Goal: Task Accomplishment & Management: Manage account settings

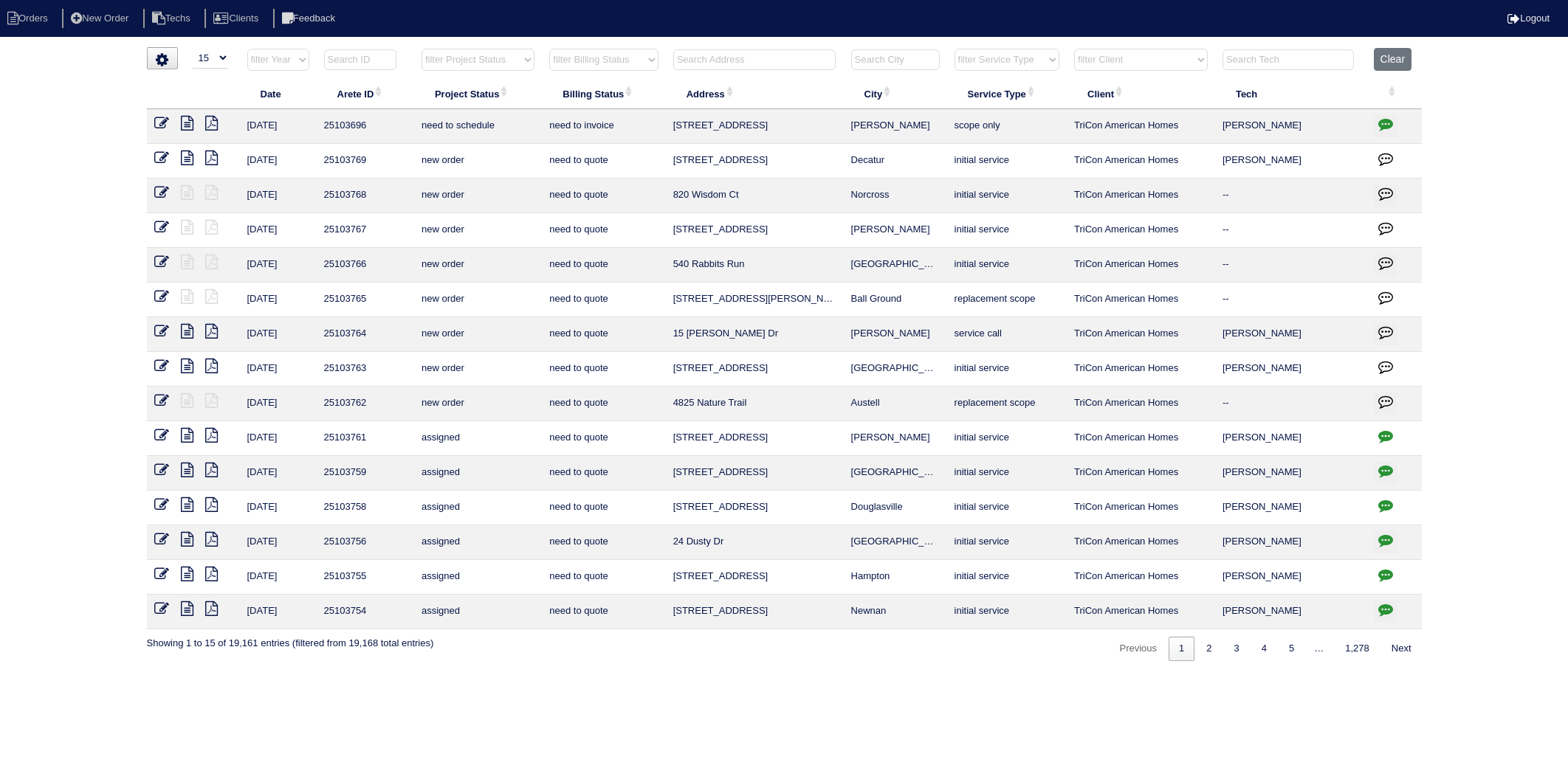
select select "15"
click at [751, 62] on input "text" at bounding box center [755, 60] width 162 height 21
type input "4122"
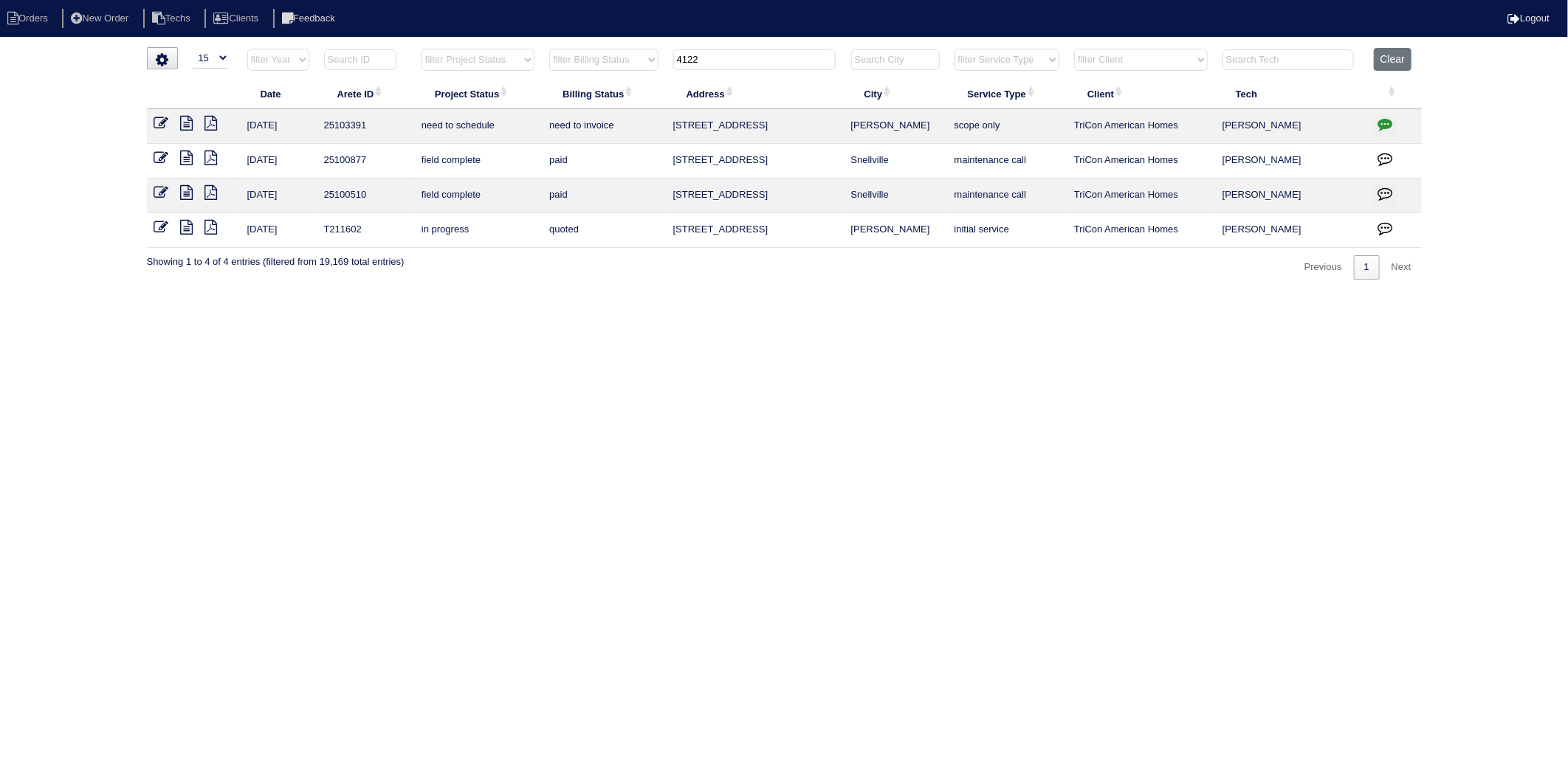
click at [1386, 127] on icon "button" at bounding box center [1385, 123] width 15 height 15
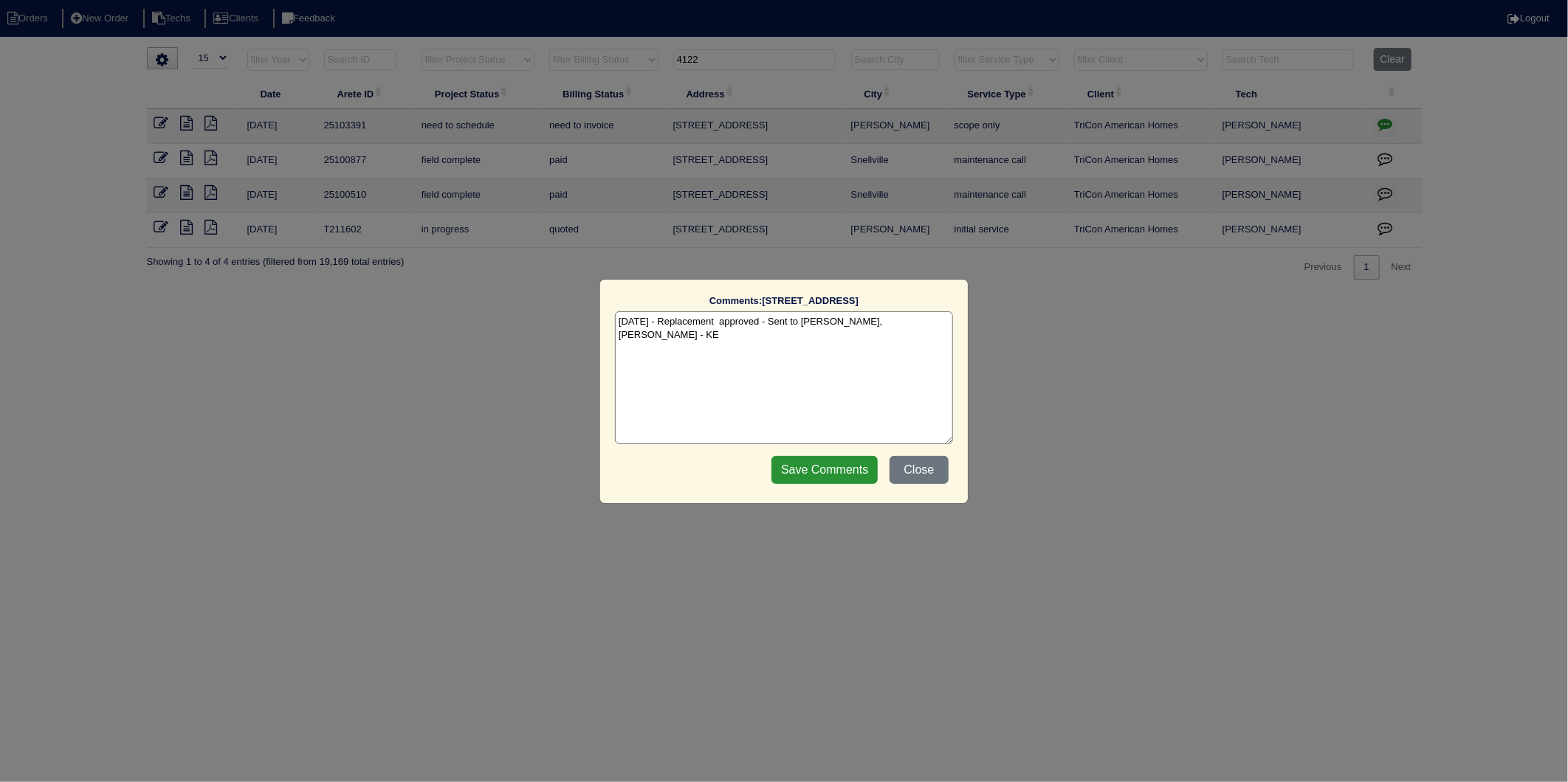
click at [930, 325] on textarea "10/9/25 - Replacement approved - Sent to Dan, Payton, Reeca - KE" at bounding box center [784, 378] width 338 height 133
type textarea "10/9/25 - Replacement approved - Sent to Dan, Payton, Reeca - KE 10/13/25 - ins…"
click at [792, 470] on input "Save Comments" at bounding box center [824, 470] width 106 height 28
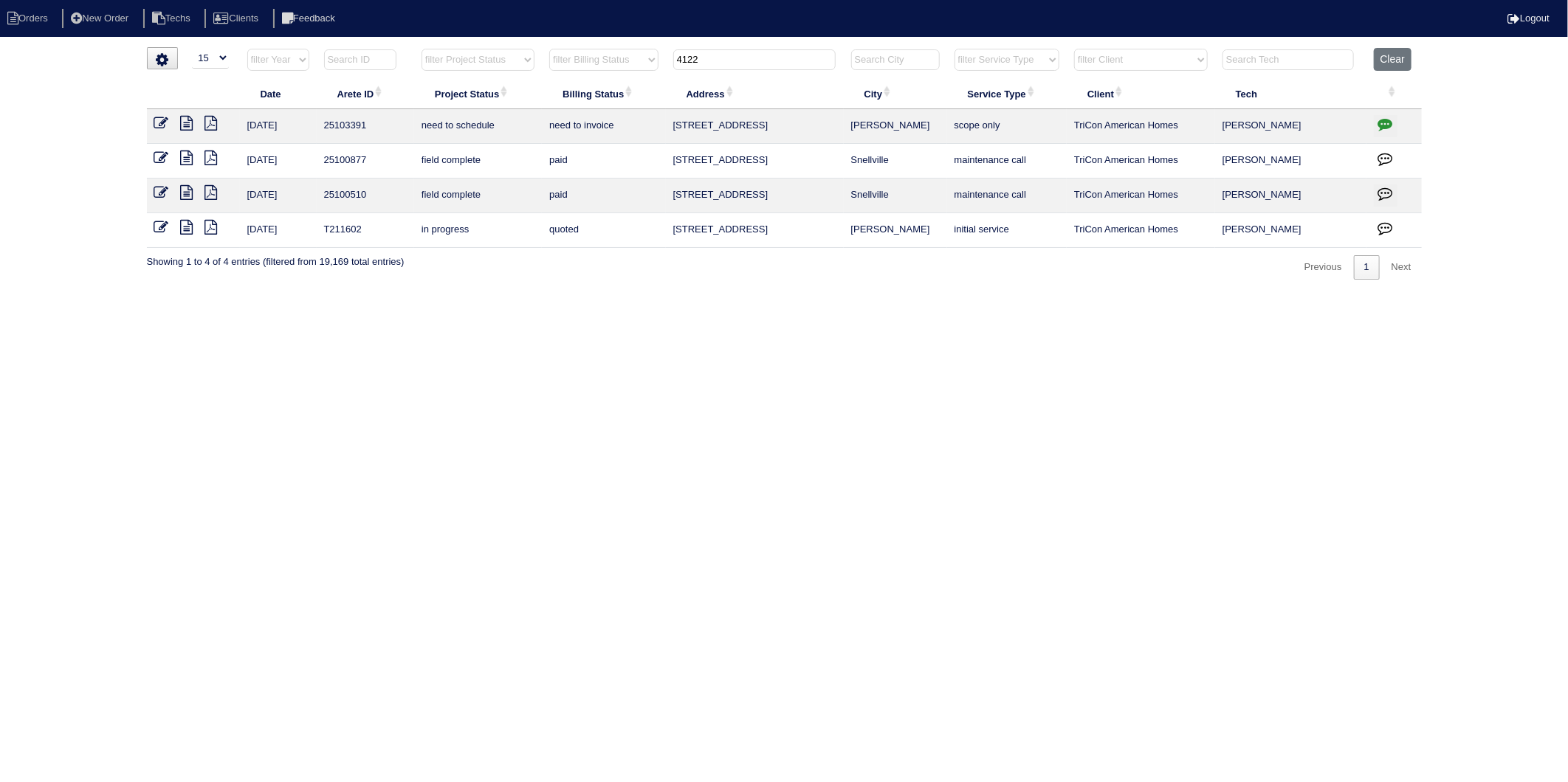
click at [158, 122] on icon at bounding box center [161, 123] width 15 height 15
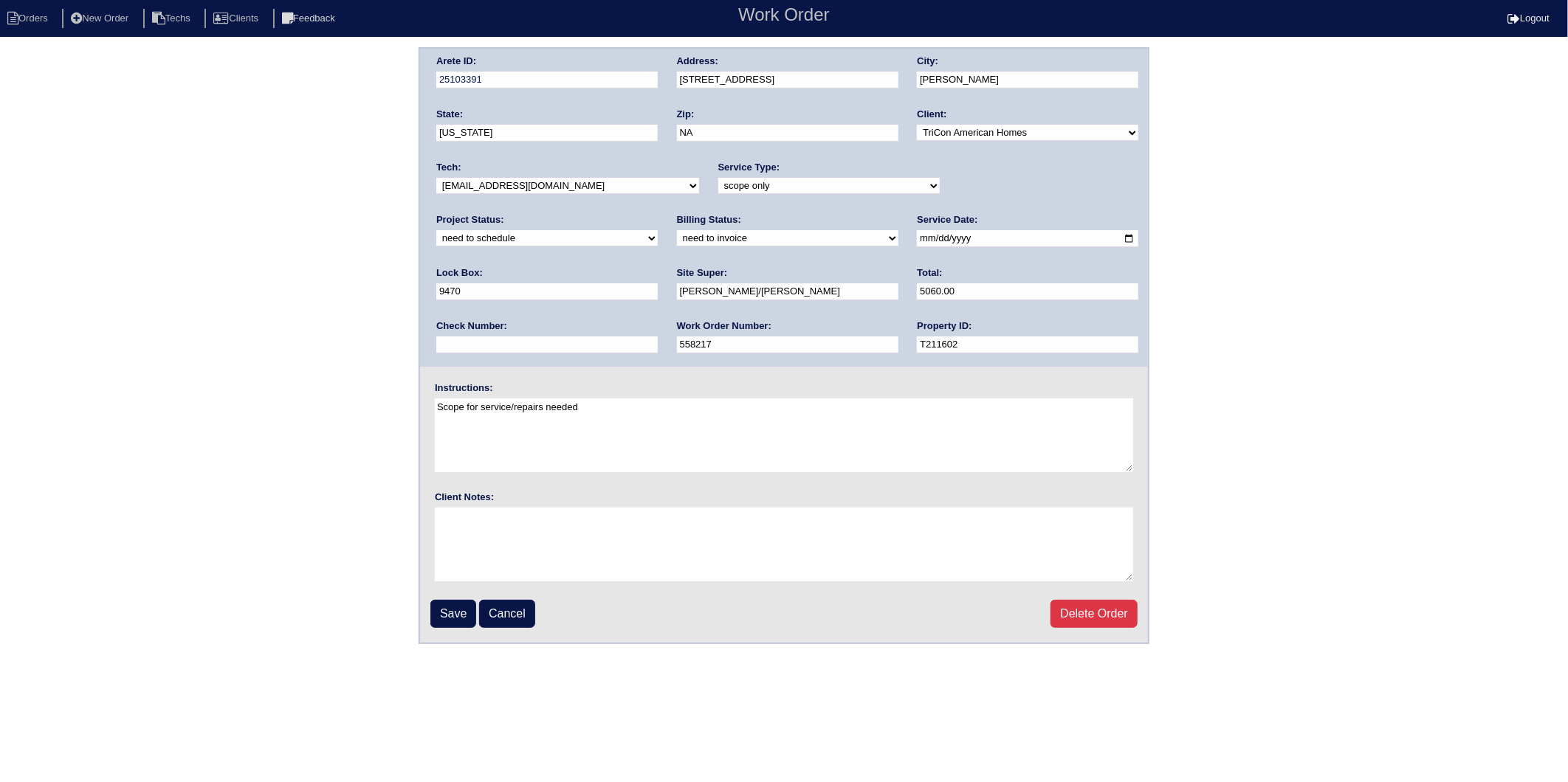
click at [658, 230] on select "new order assigned in progress field complete need to schedule admin review arc…" at bounding box center [547, 238] width 222 height 17
select select "completed"
click at [658, 230] on select "new order assigned in progress field complete need to schedule admin review arc…" at bounding box center [547, 238] width 222 height 17
click at [677, 240] on select "need to quote quoted need to invoice invoiced paid warranty purchase order need…" at bounding box center [787, 238] width 222 height 17
select select "invoiced"
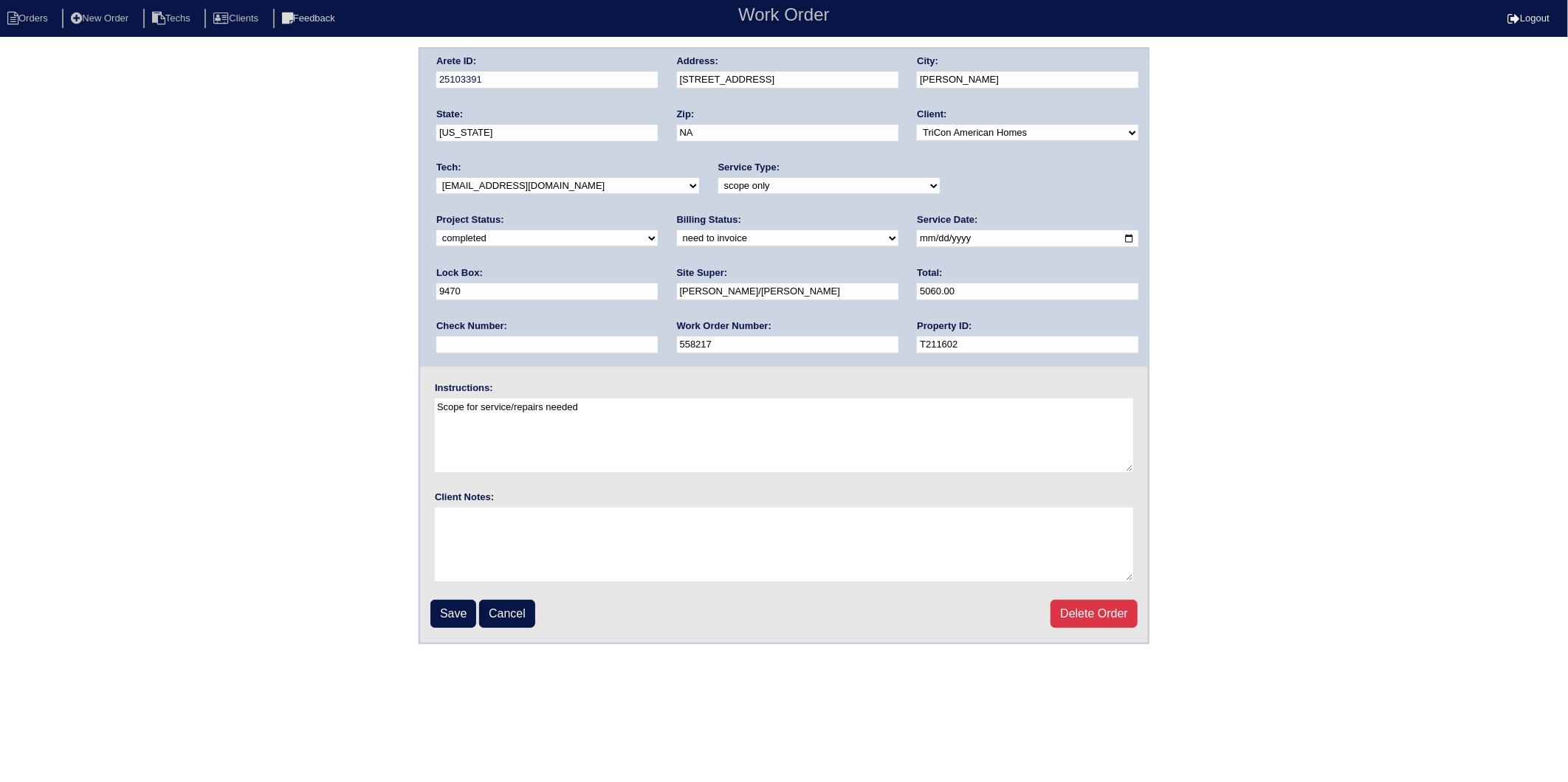
click at [677, 230] on select "need to quote quoted need to invoice invoiced paid warranty purchase order need…" at bounding box center [787, 238] width 222 height 17
click at [452, 617] on input "Save" at bounding box center [453, 614] width 46 height 28
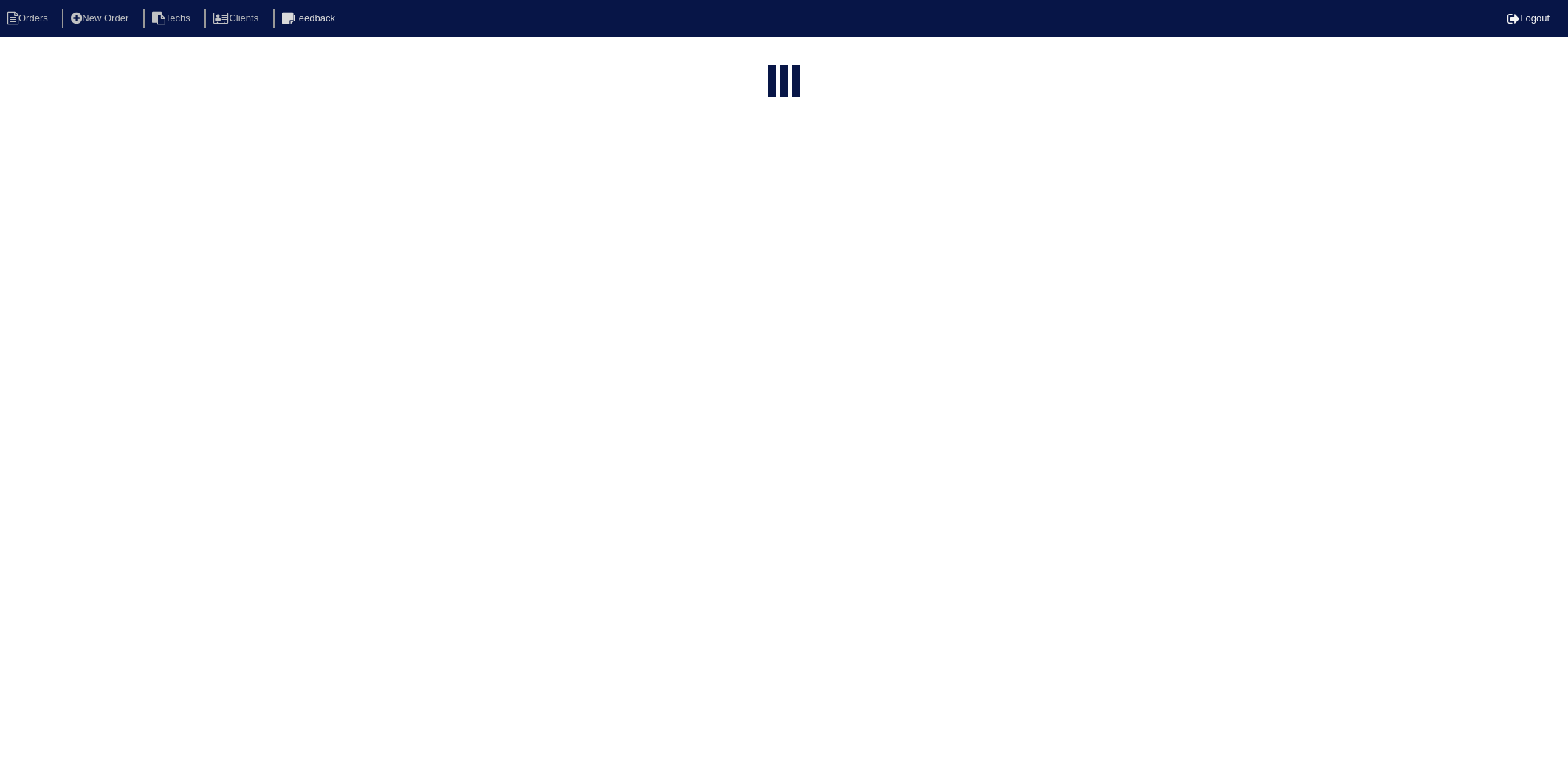
select select "15"
type input "4122"
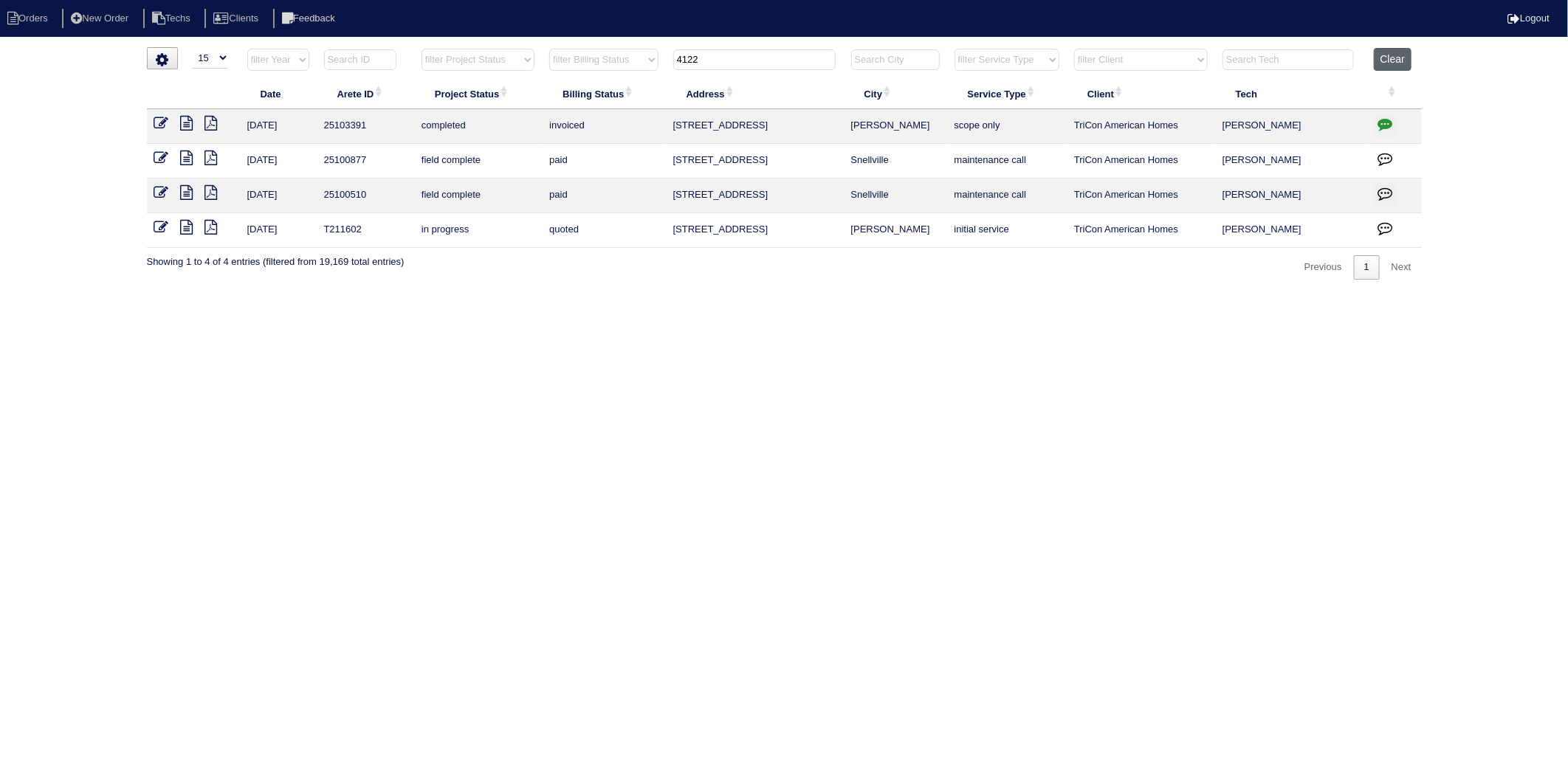
click at [1397, 56] on button "Clear" at bounding box center [1392, 59] width 38 height 22
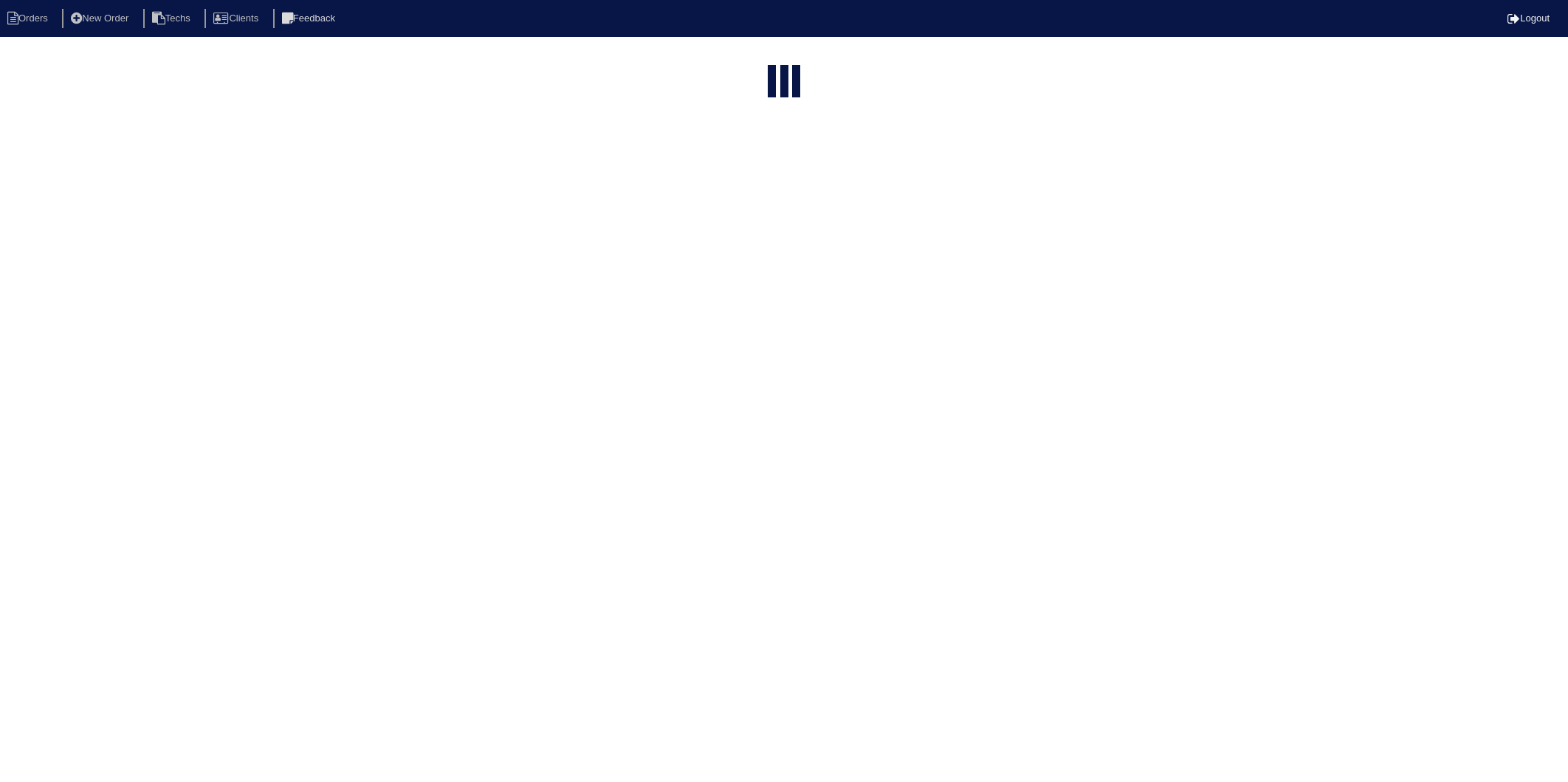
select select "15"
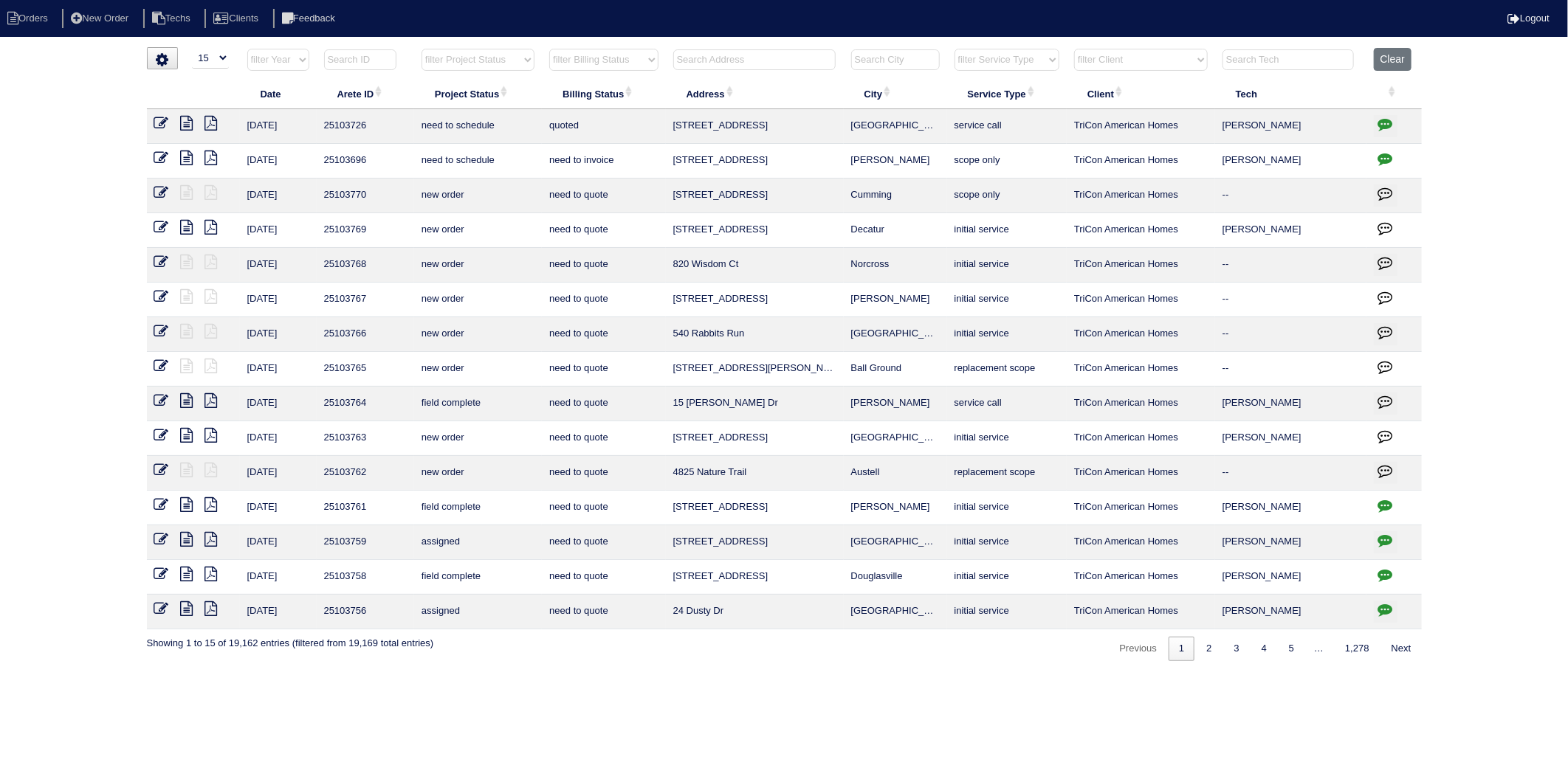
click at [585, 65] on select "filter Billing Status -- Any Billing Status -- need to quote quoted need to inv…" at bounding box center [603, 60] width 108 height 22
click at [550, 49] on select "filter Billing Status -- Any Billing Status -- need to quote quoted need to inv…" at bounding box center [603, 60] width 108 height 22
select select "need to invoice"
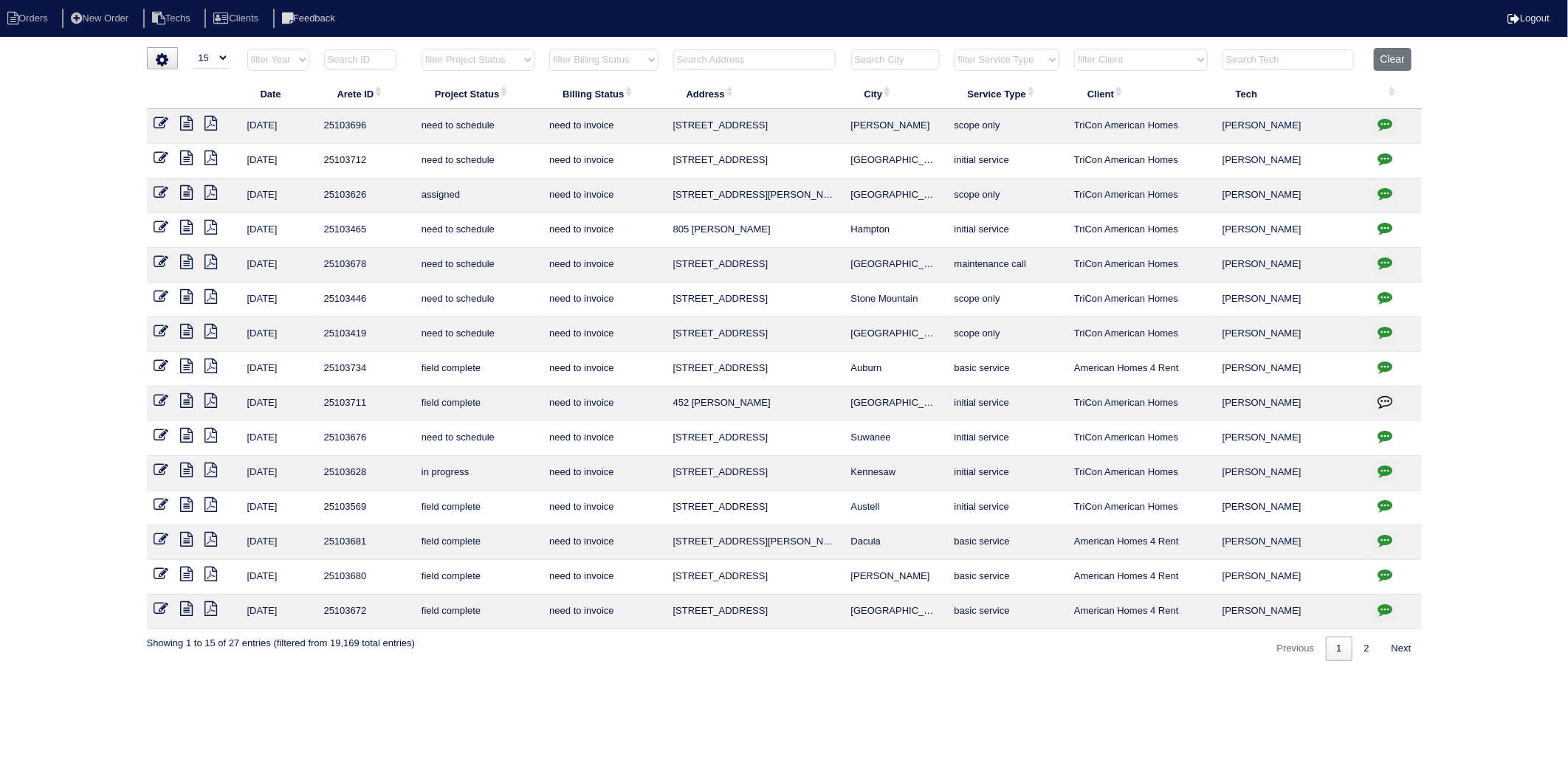
click at [159, 397] on icon at bounding box center [161, 400] width 15 height 15
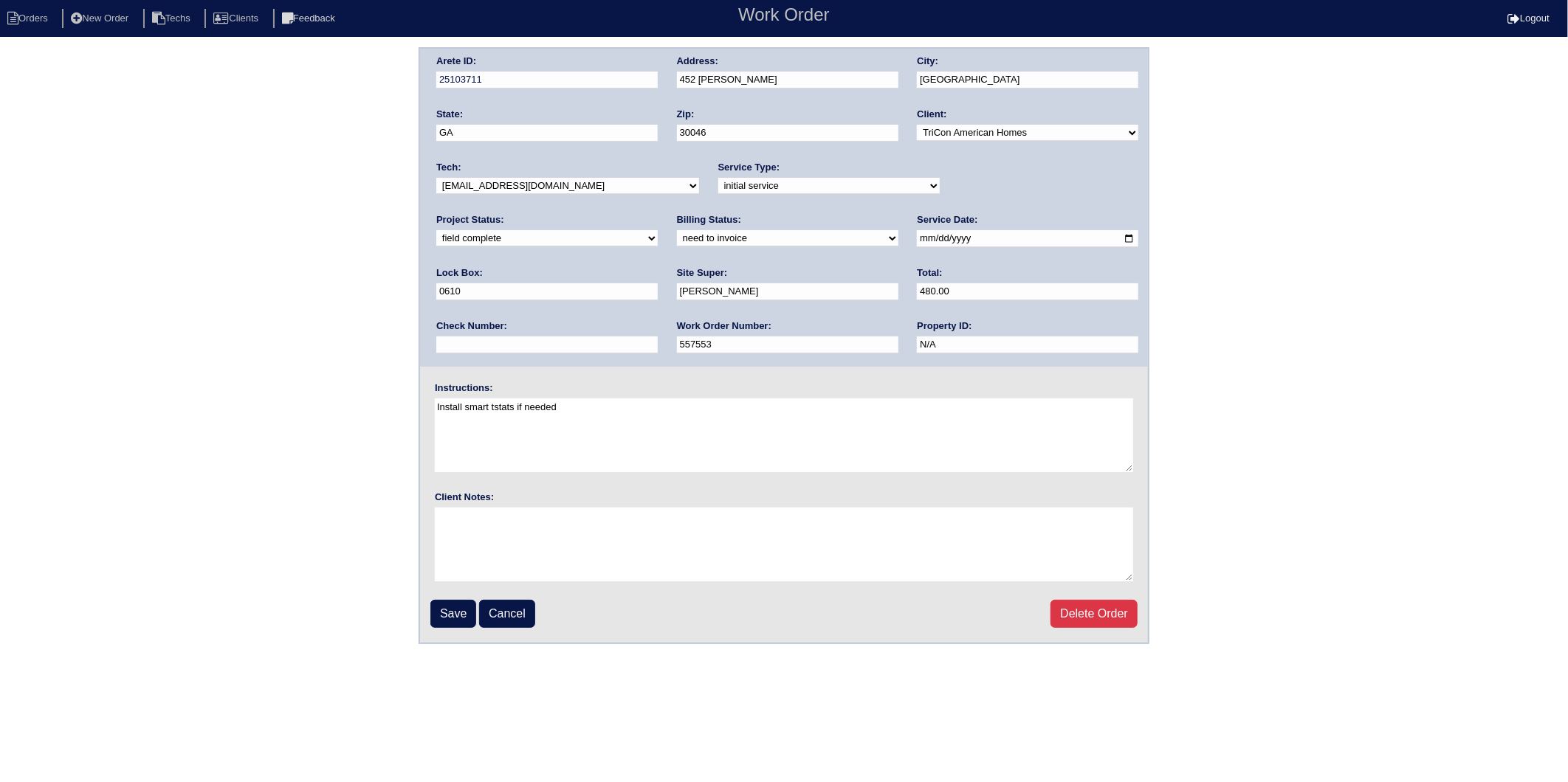
click at [677, 240] on select "need to quote quoted need to invoice invoiced paid warranty purchase order need…" at bounding box center [787, 238] width 222 height 17
select select "invoiced"
click at [677, 230] on select "need to quote quoted need to invoice invoiced paid warranty purchase order need…" at bounding box center [787, 238] width 222 height 17
click at [448, 610] on input "Save" at bounding box center [453, 614] width 46 height 28
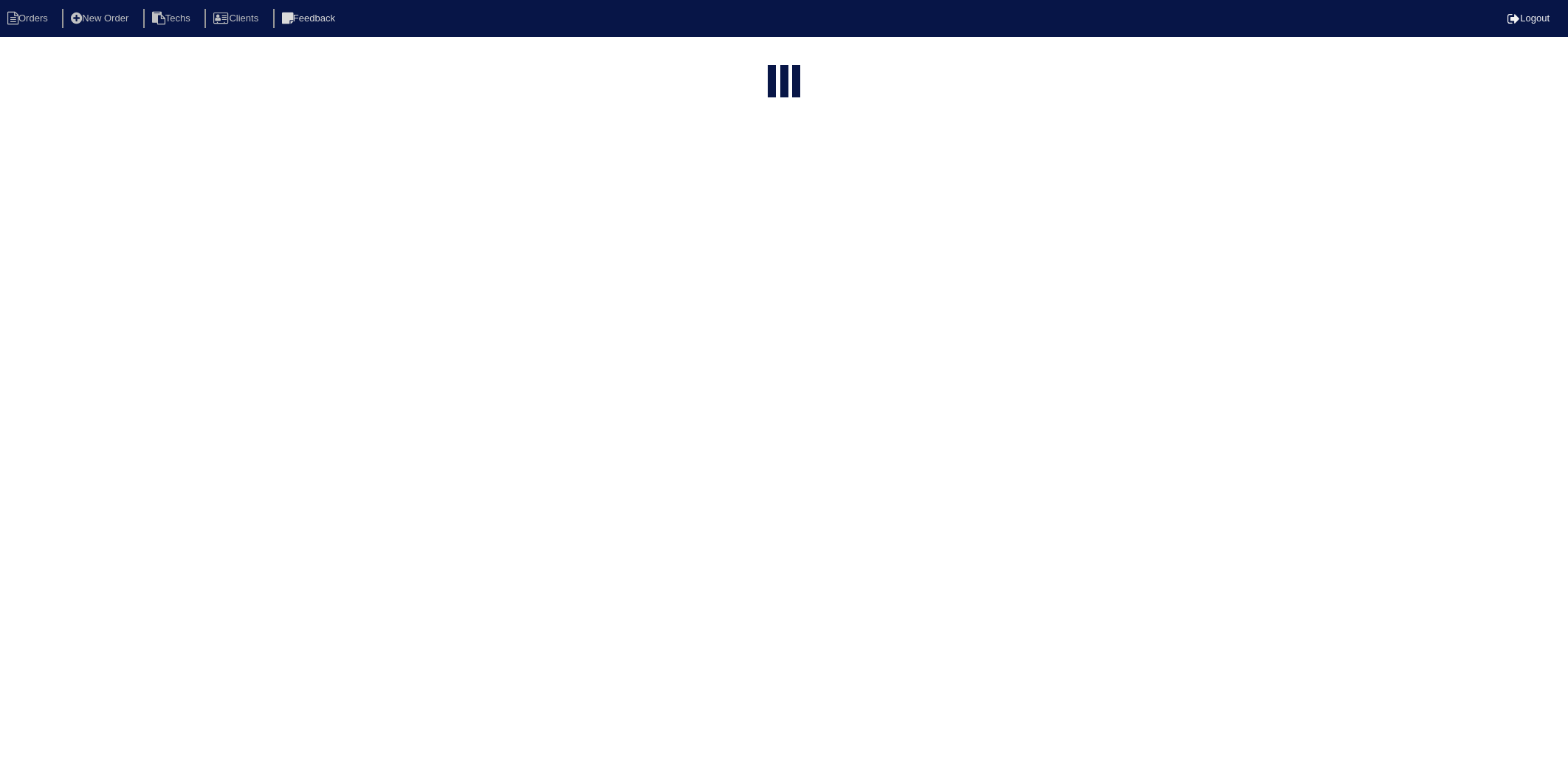
select select "15"
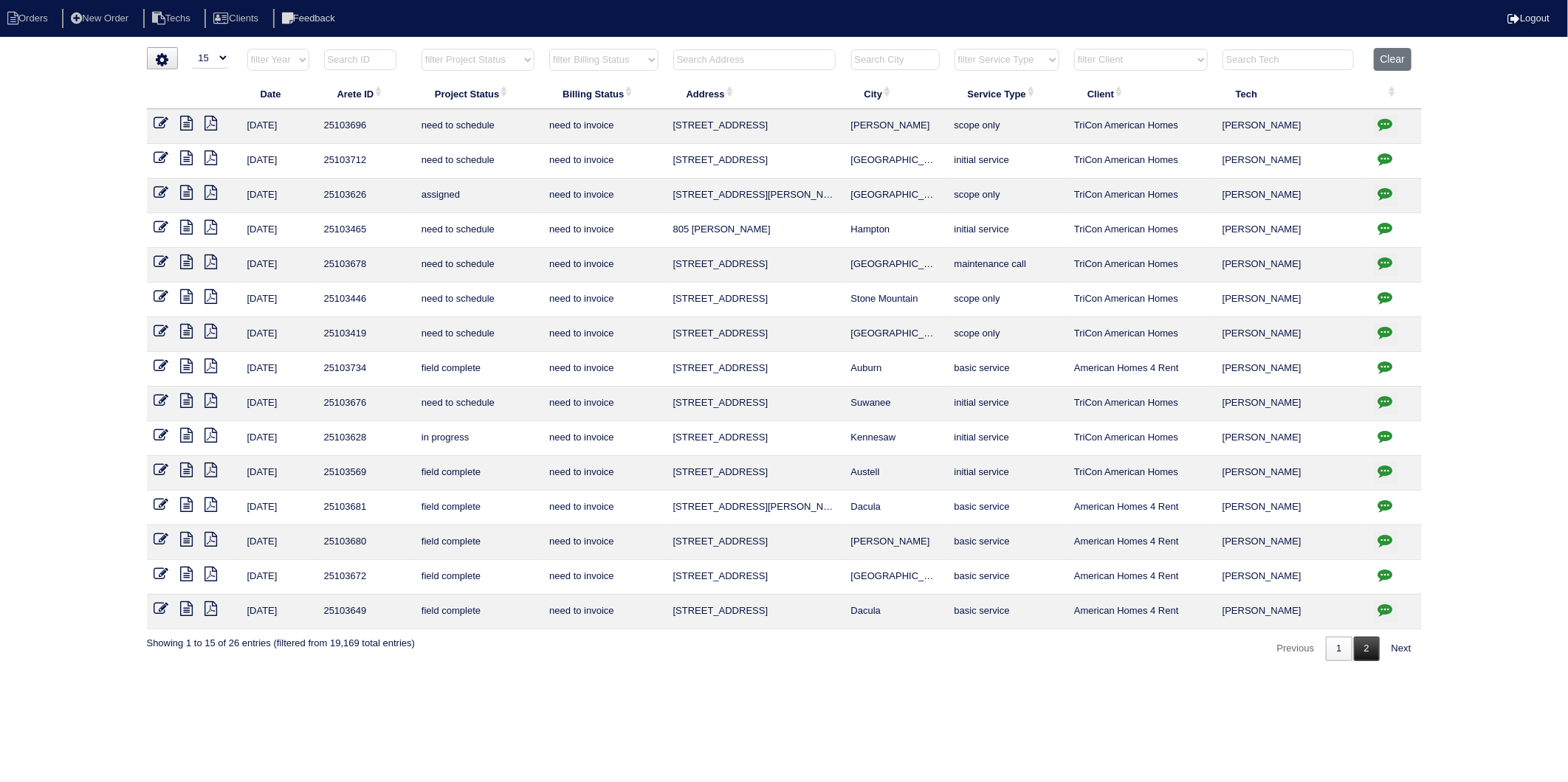
click at [1360, 645] on link "2" at bounding box center [1367, 648] width 25 height 24
select select "need to invoice"
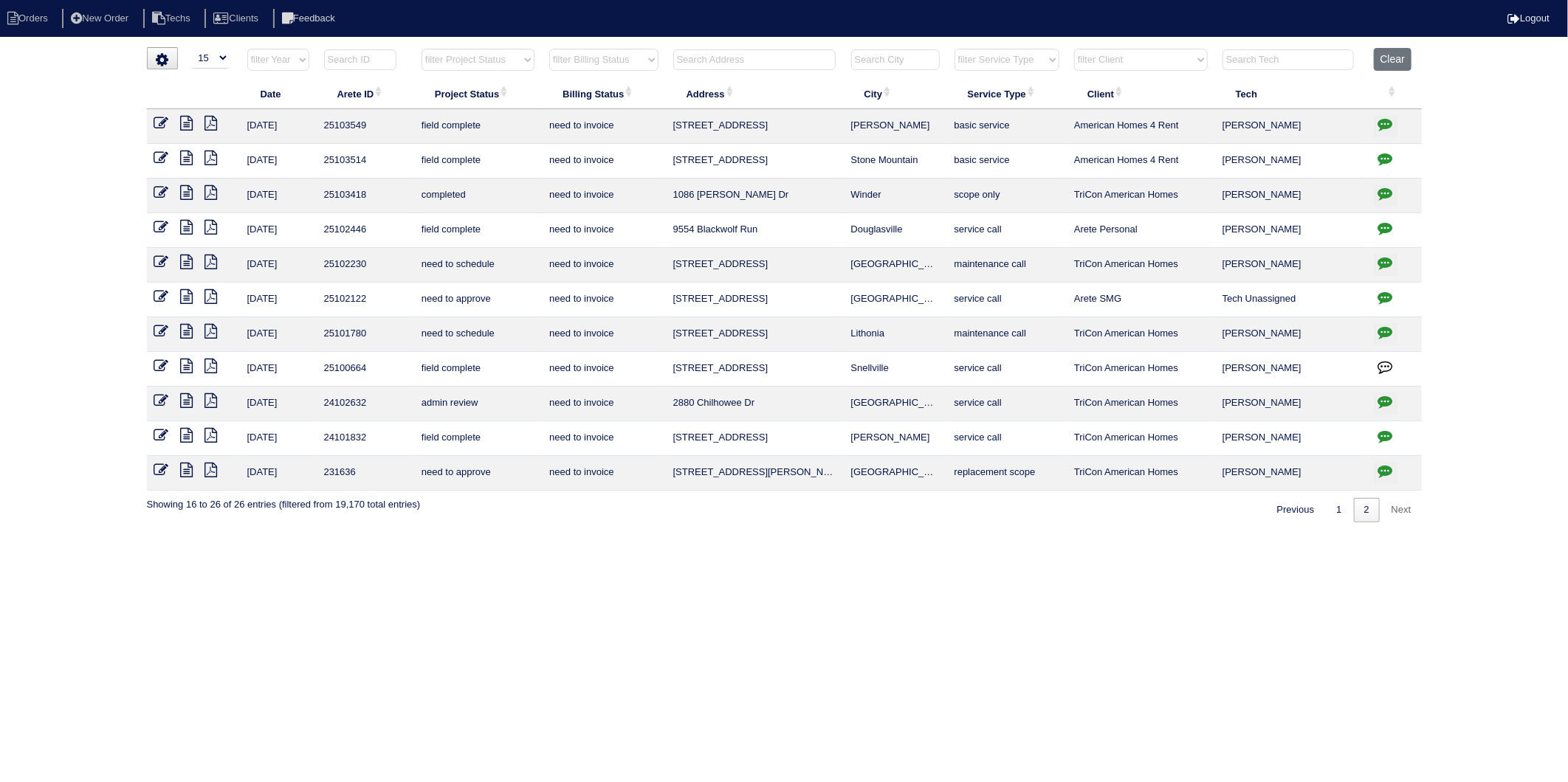
click at [752, 63] on input "text" at bounding box center [755, 60] width 162 height 21
type input "2671"
select select "need to invoice"
type input "2671"
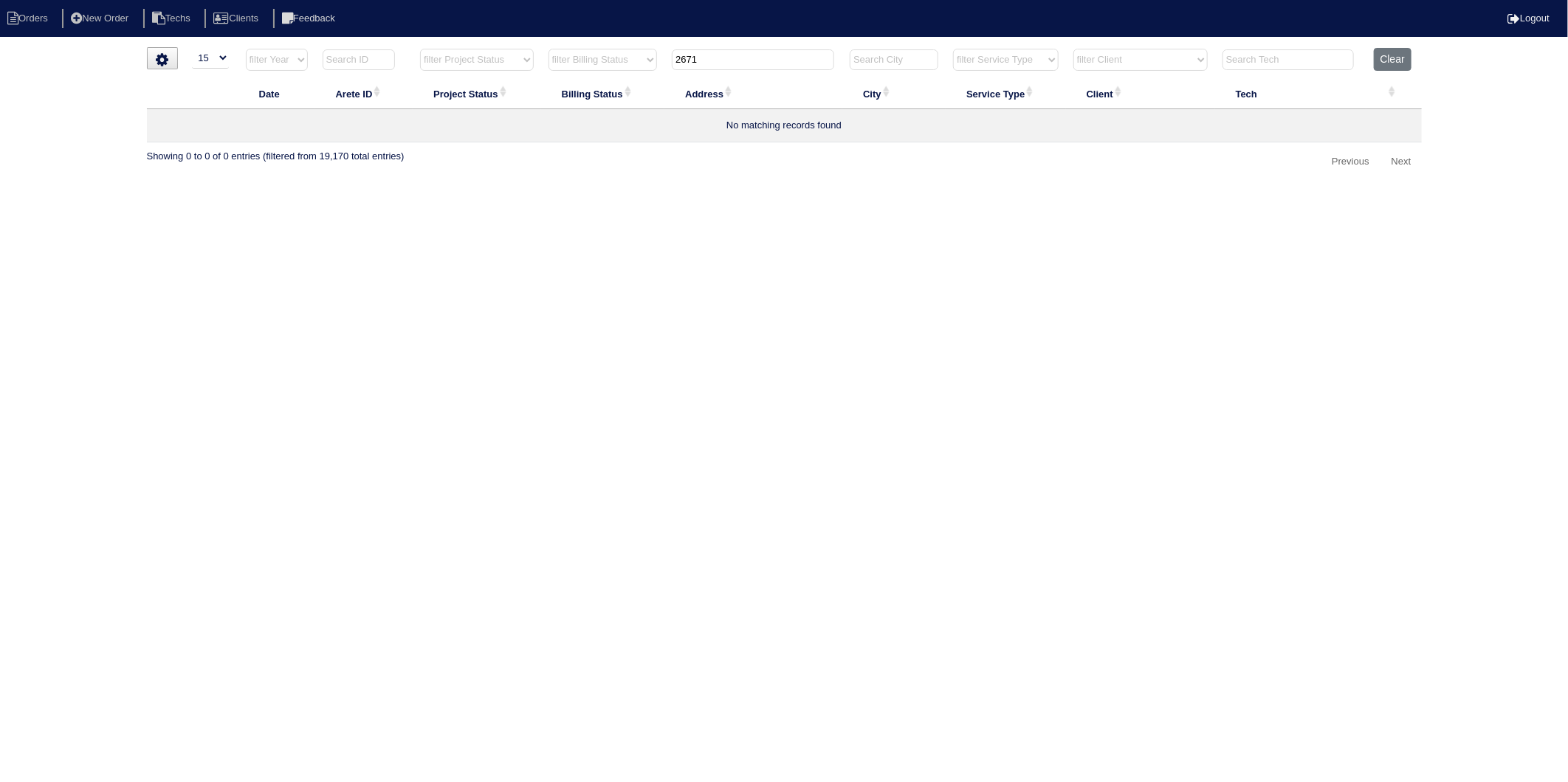
click at [1379, 61] on button "Clear" at bounding box center [1392, 59] width 38 height 22
select select
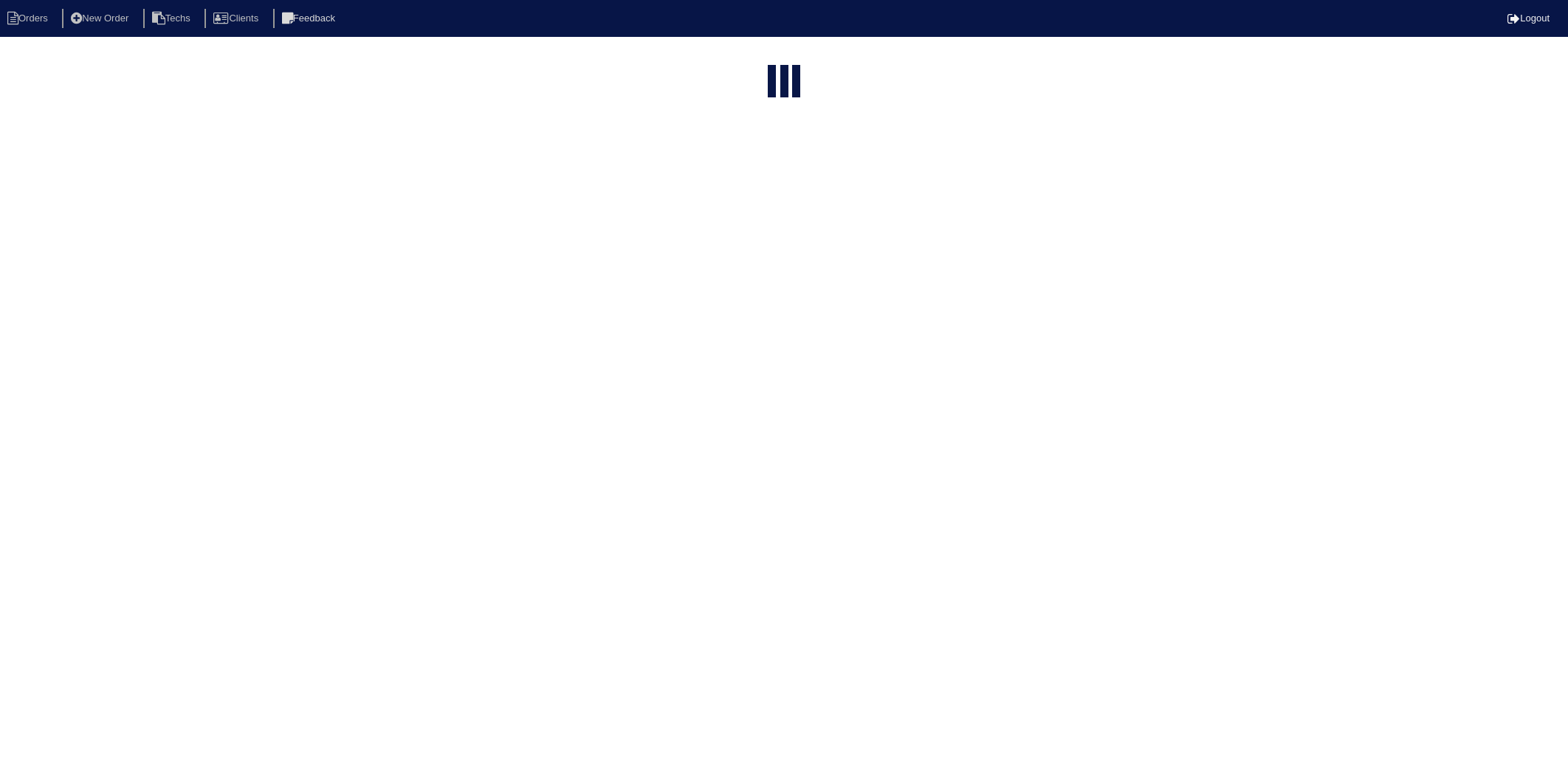
select select "15"
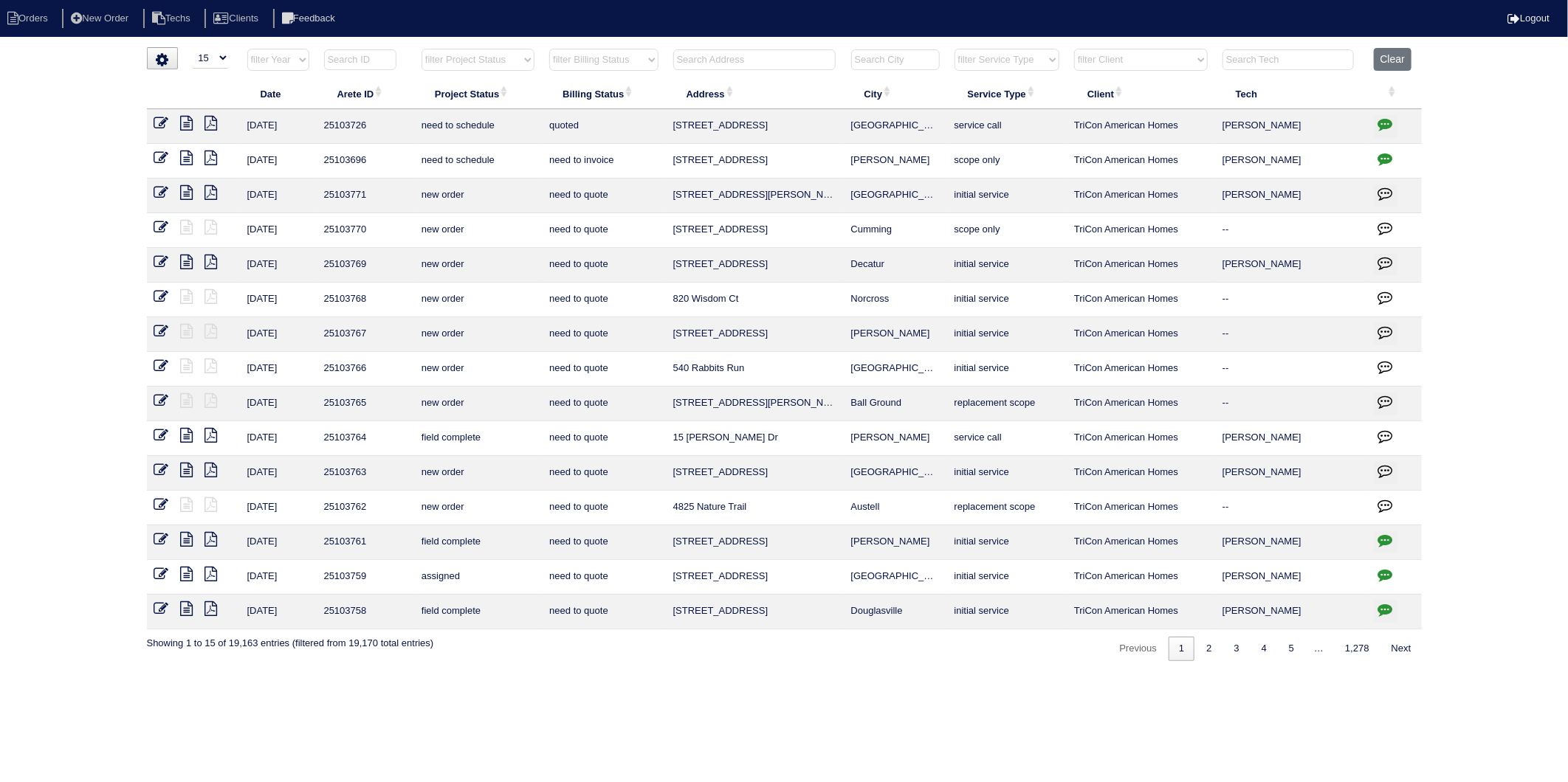
click at [726, 62] on input "text" at bounding box center [755, 60] width 162 height 21
type input "2671"
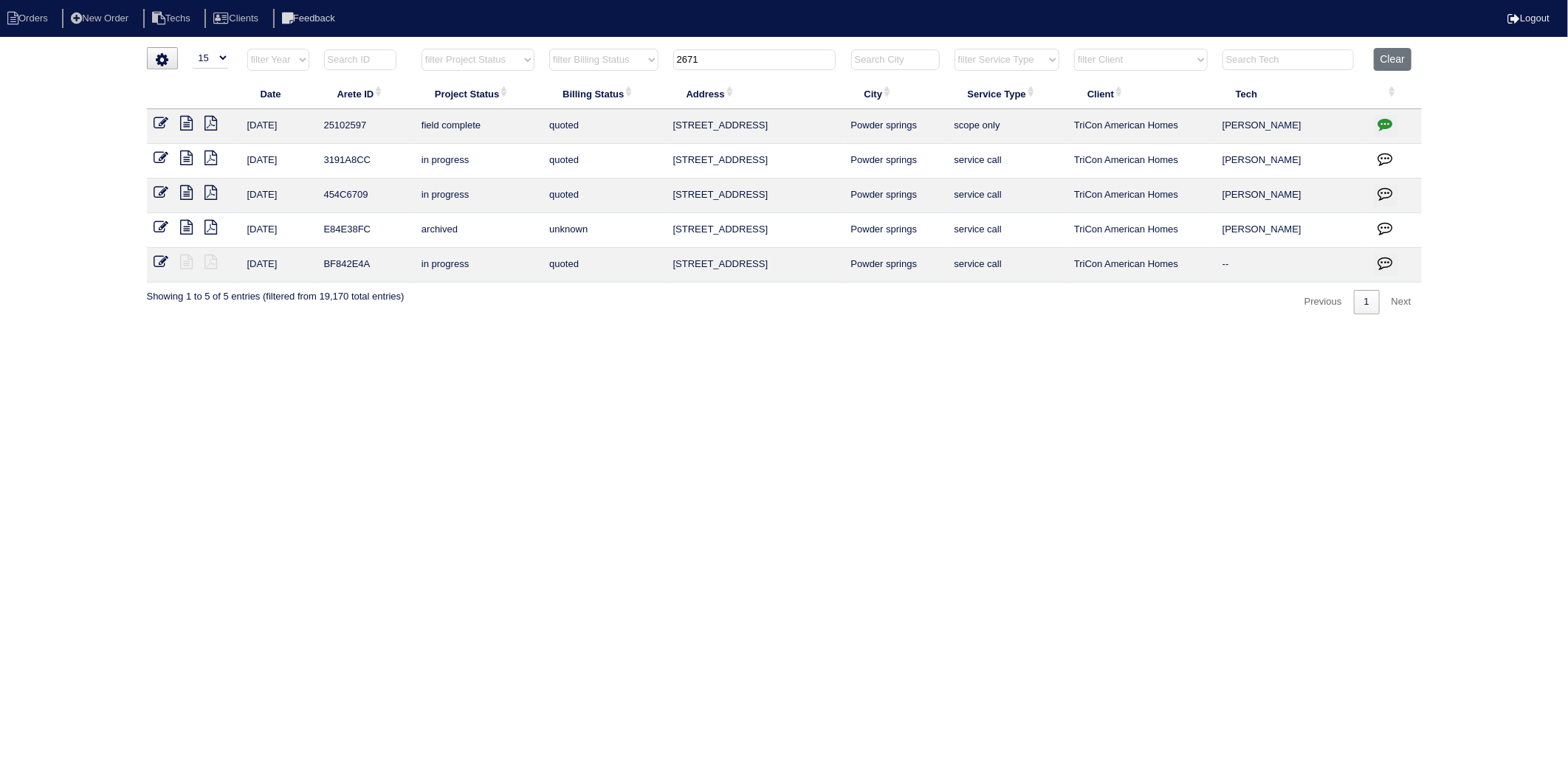
click at [186, 128] on icon at bounding box center [186, 123] width 13 height 15
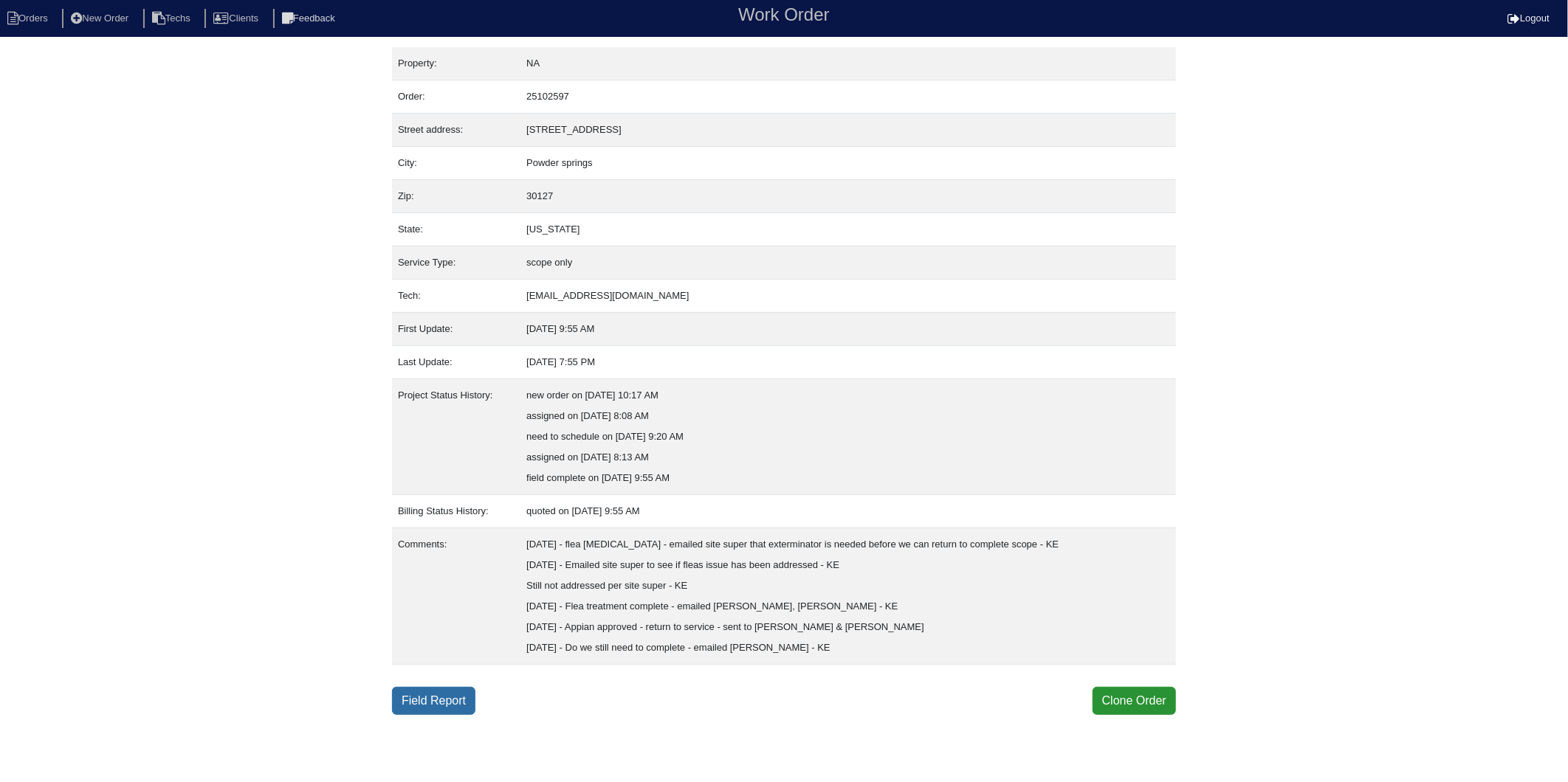
click at [443, 714] on link "Field Report" at bounding box center [433, 701] width 83 height 28
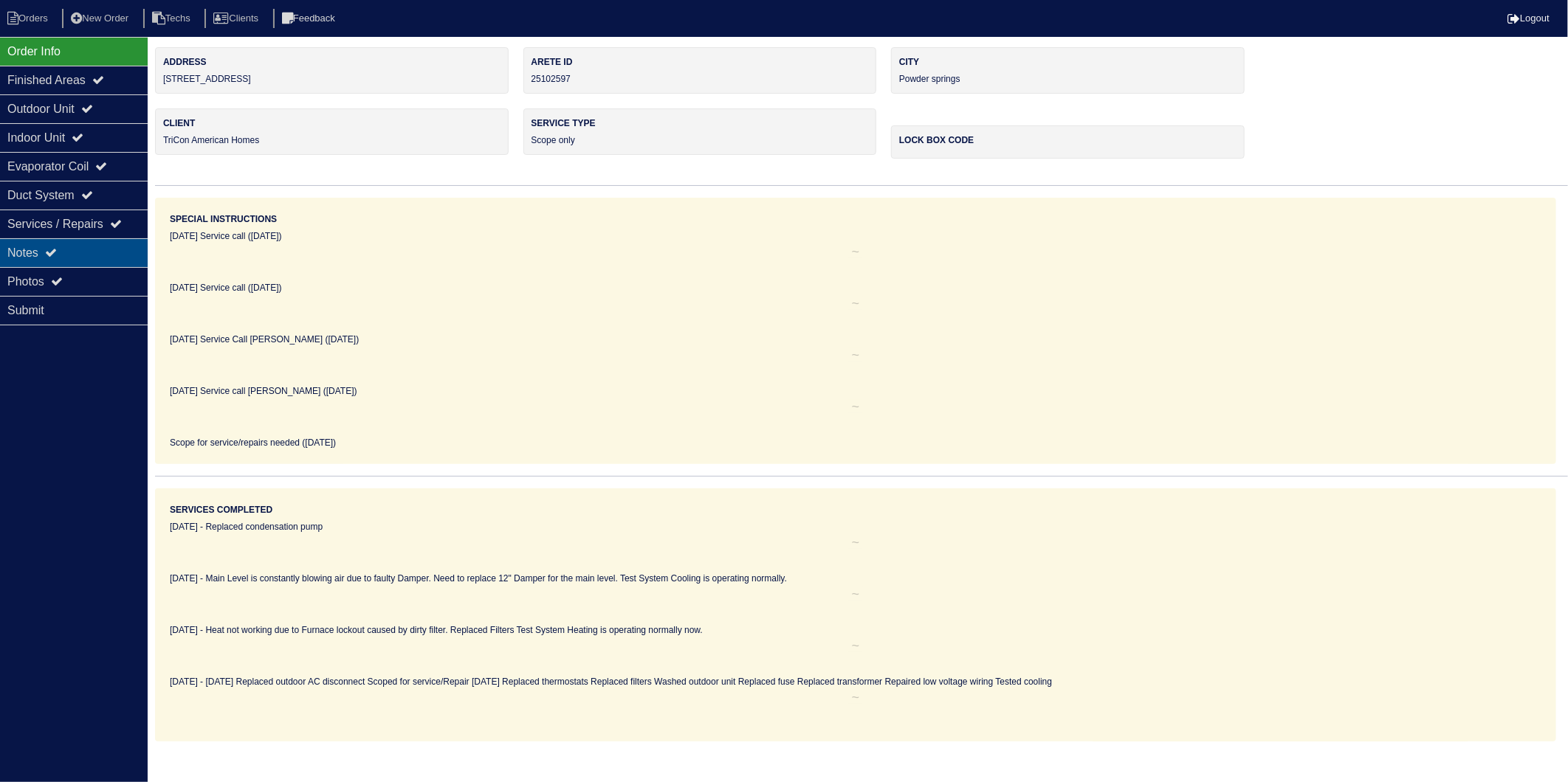
click at [21, 256] on div "Notes" at bounding box center [73, 252] width 147 height 28
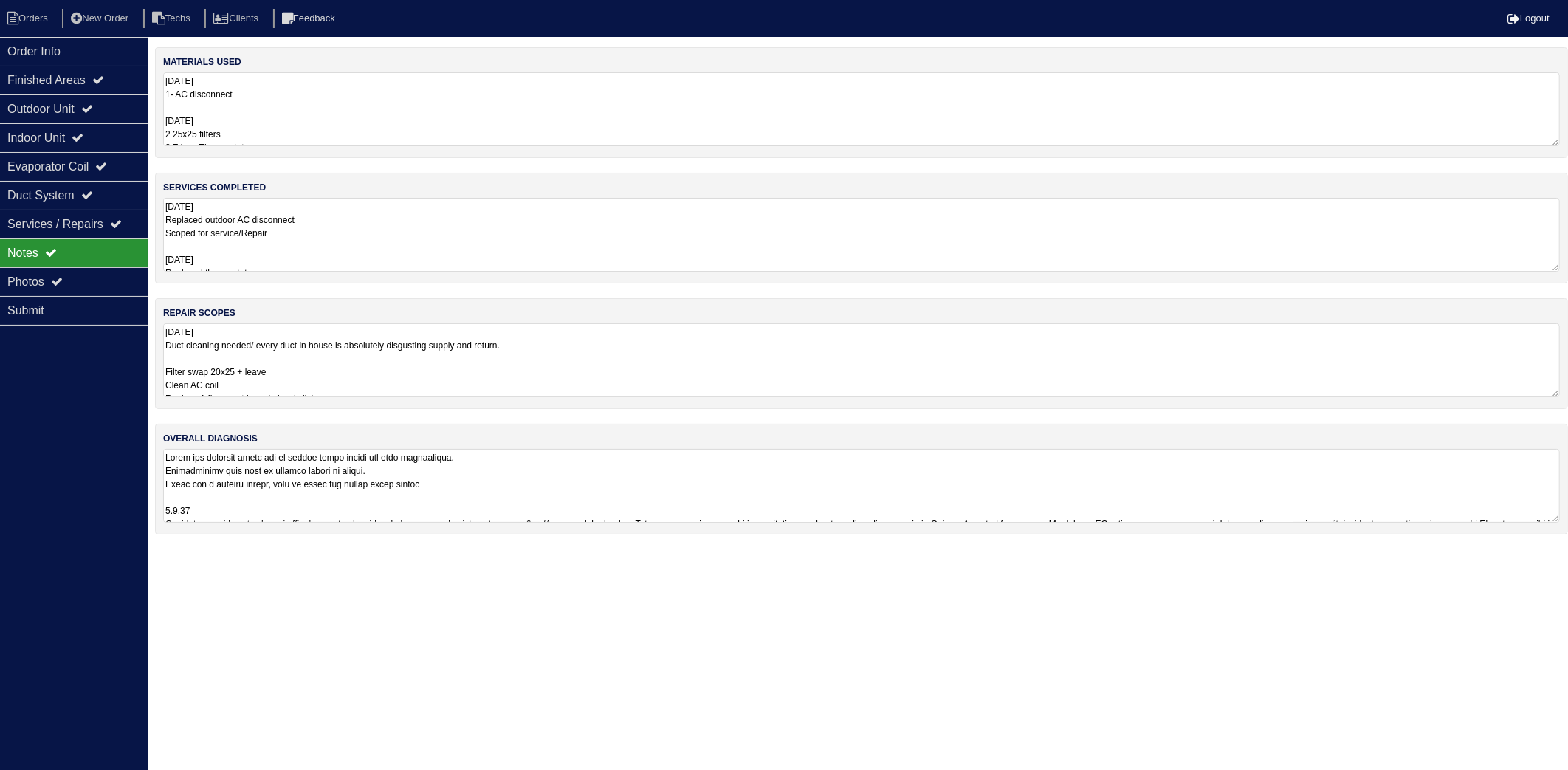
click at [274, 104] on textarea "9.8.25 1- AC disconnect 10/2/25 2 25x25 filters 2 Tricon Thermostats 1 3amp Fus…" at bounding box center [861, 109] width 1396 height 74
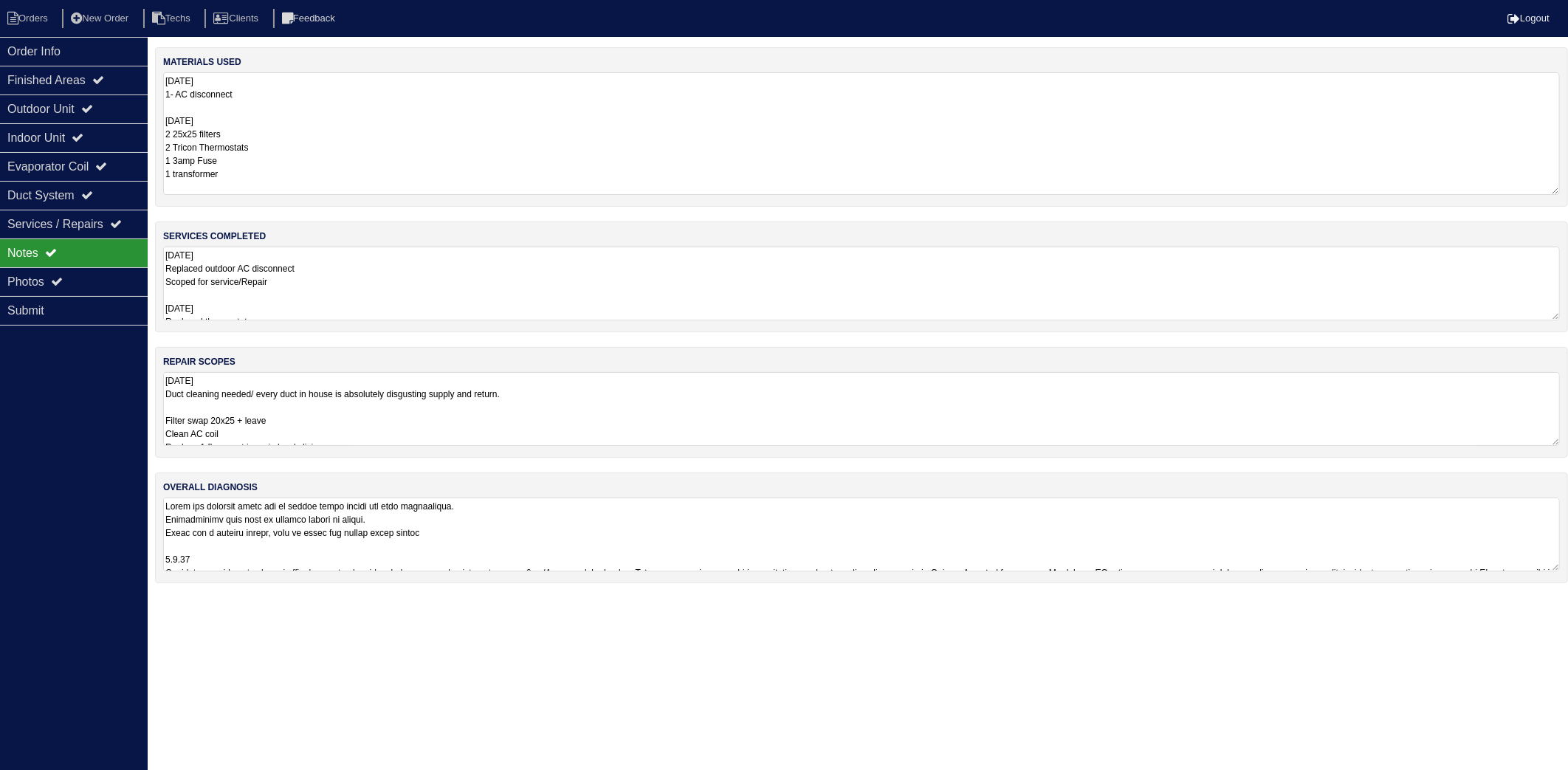
click at [350, 289] on textarea "9.8.25 Replaced outdoor AC disconnect Scoped for service/Repair 10/2/25 Replace…" at bounding box center [861, 284] width 1396 height 74
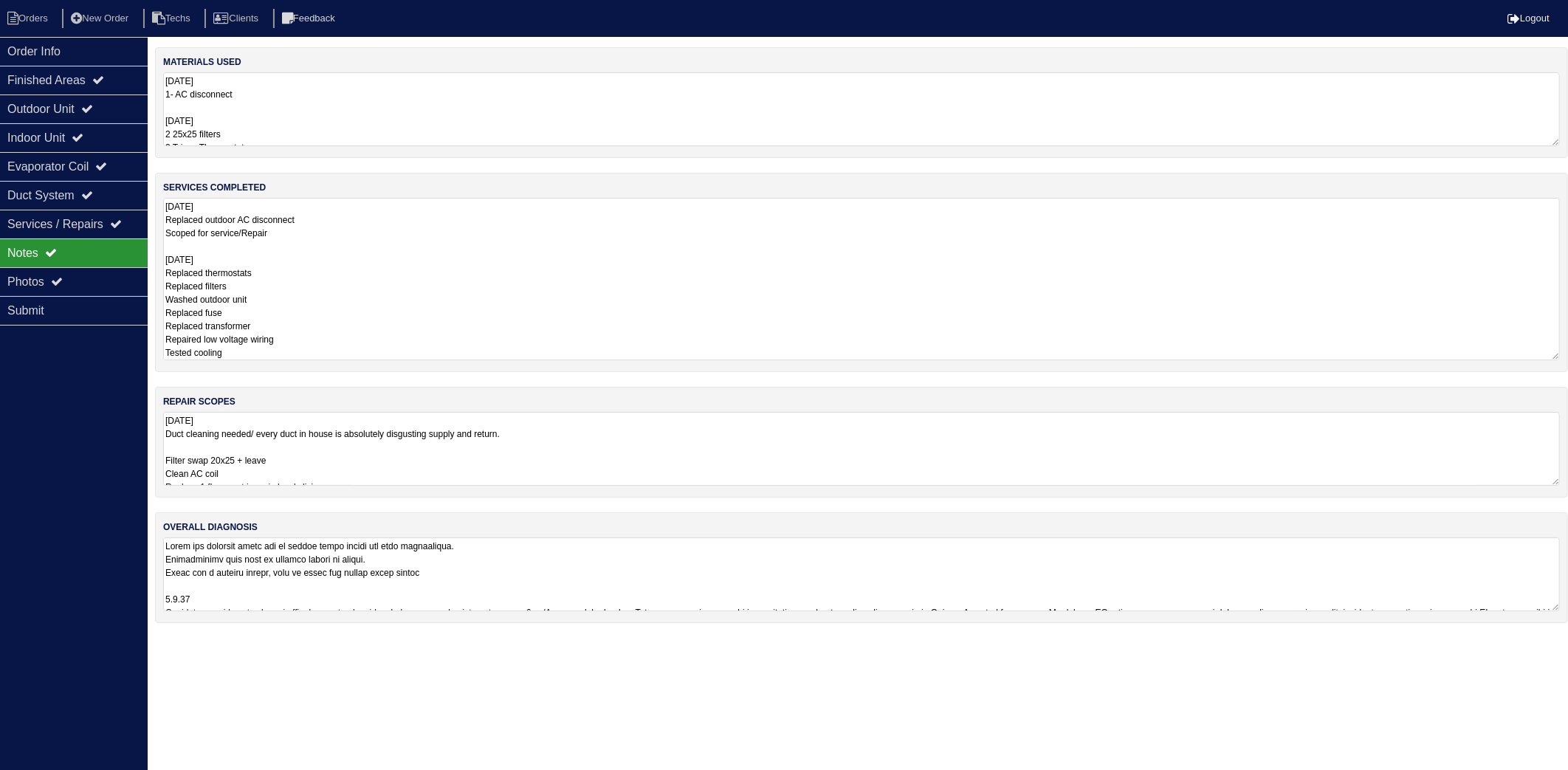
click at [606, 459] on textarea "9.8.25 Duct cleaning needed/ every duct in house is absolutely disgusting suppl…" at bounding box center [861, 449] width 1396 height 74
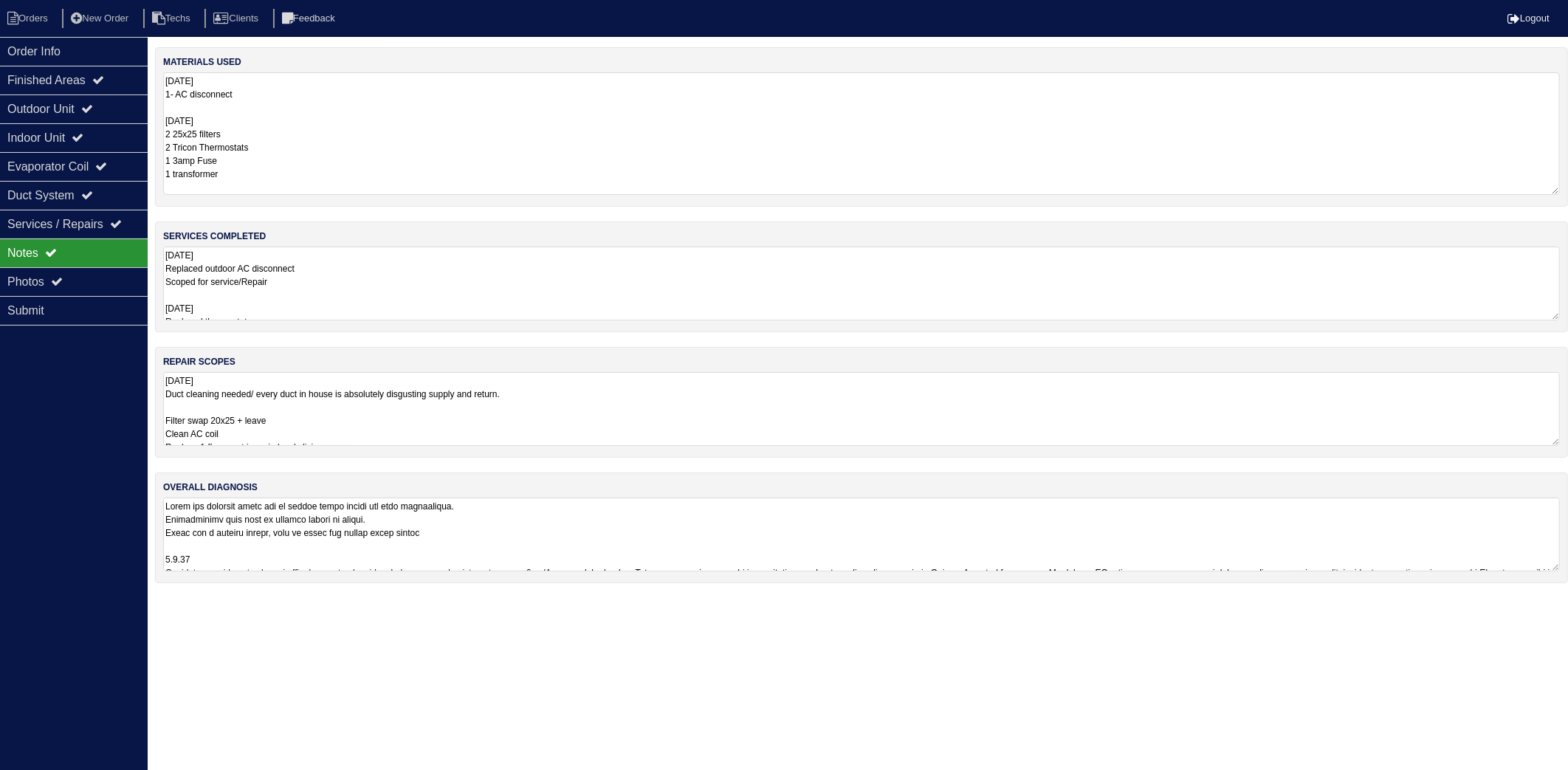
click at [503, 270] on textarea "9.8.25 Replaced outdoor AC disconnect Scoped for service/Repair 10/2/25 Replace…" at bounding box center [861, 284] width 1396 height 74
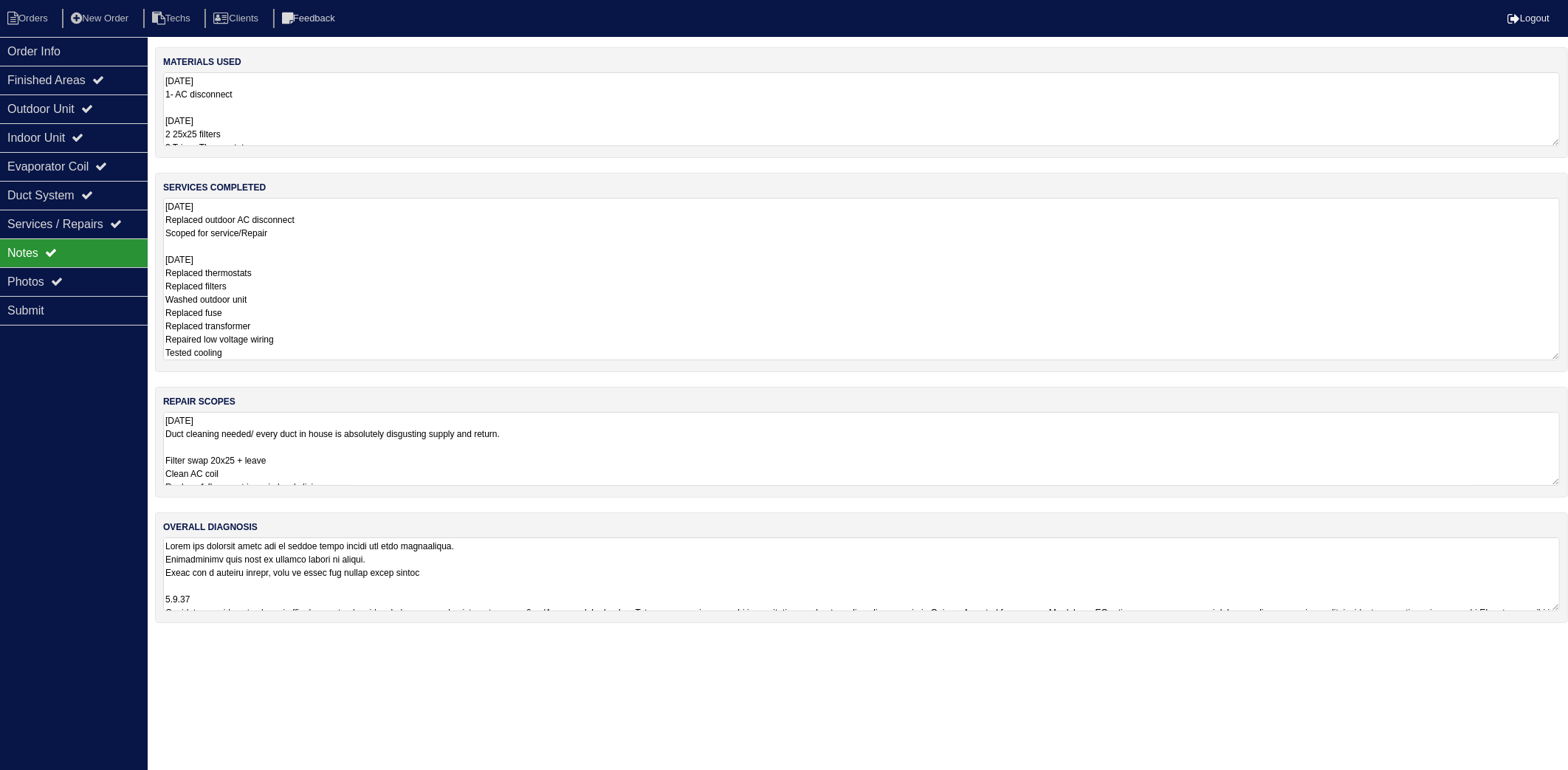
click at [510, 637] on html "Orders New Order Techs Clients Feedback Logout Orders New Order Users Clients M…" at bounding box center [784, 318] width 1568 height 637
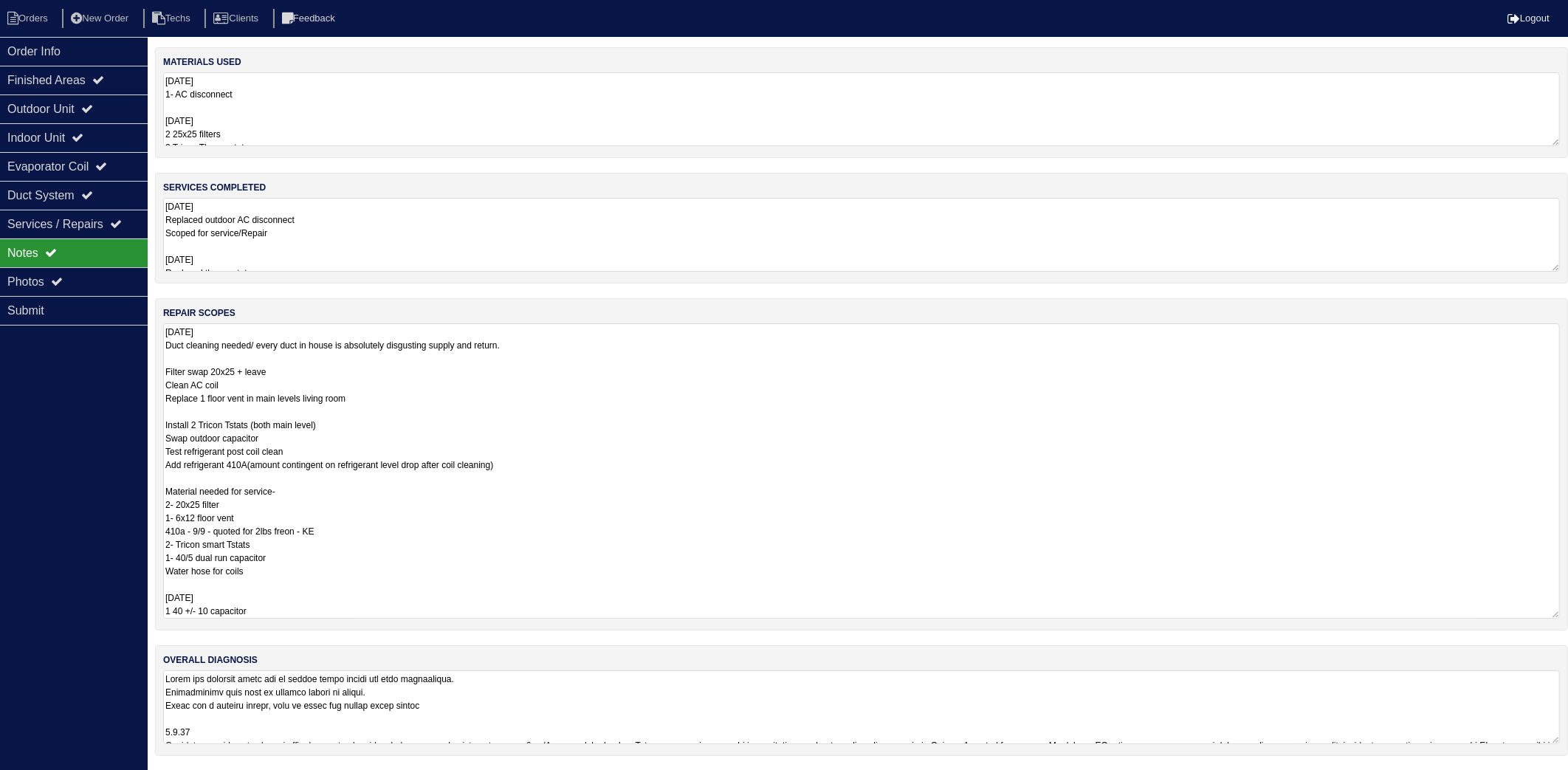
click at [423, 373] on textarea "9.8.25 Duct cleaning needed/ every duct in house is absolutely disgusting suppl…" at bounding box center [861, 470] width 1396 height 295
click at [374, 561] on textarea "9.8.25 Duct cleaning needed/ every duct in house is absolutely disgusting suppl…" at bounding box center [861, 470] width 1396 height 295
click at [446, 269] on textarea "9.8.25 Replaced outdoor AC disconnect Scoped for service/Repair 10/2/25 Replace…" at bounding box center [861, 235] width 1396 height 74
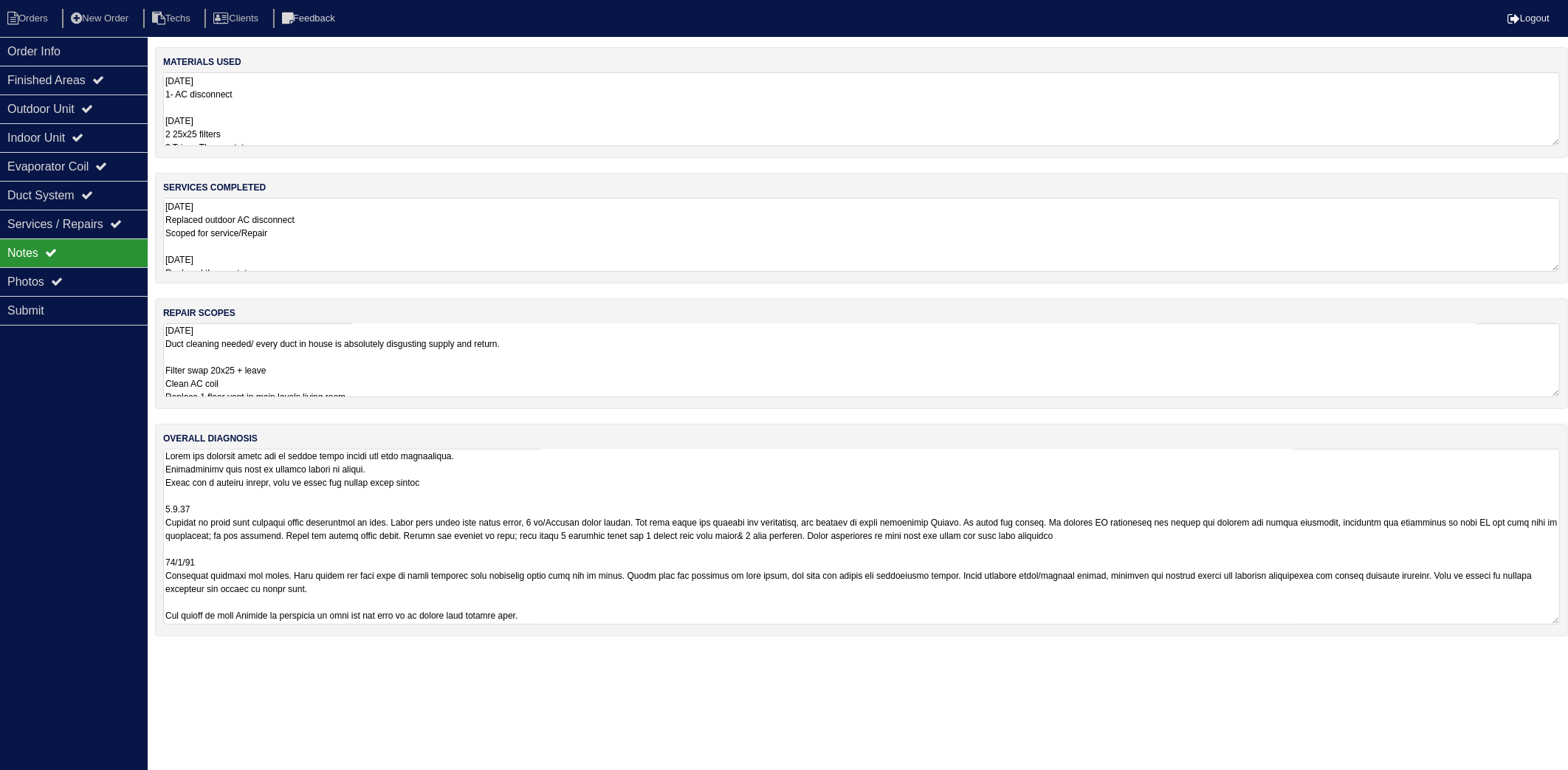
click at [395, 588] on textarea at bounding box center [861, 537] width 1396 height 176
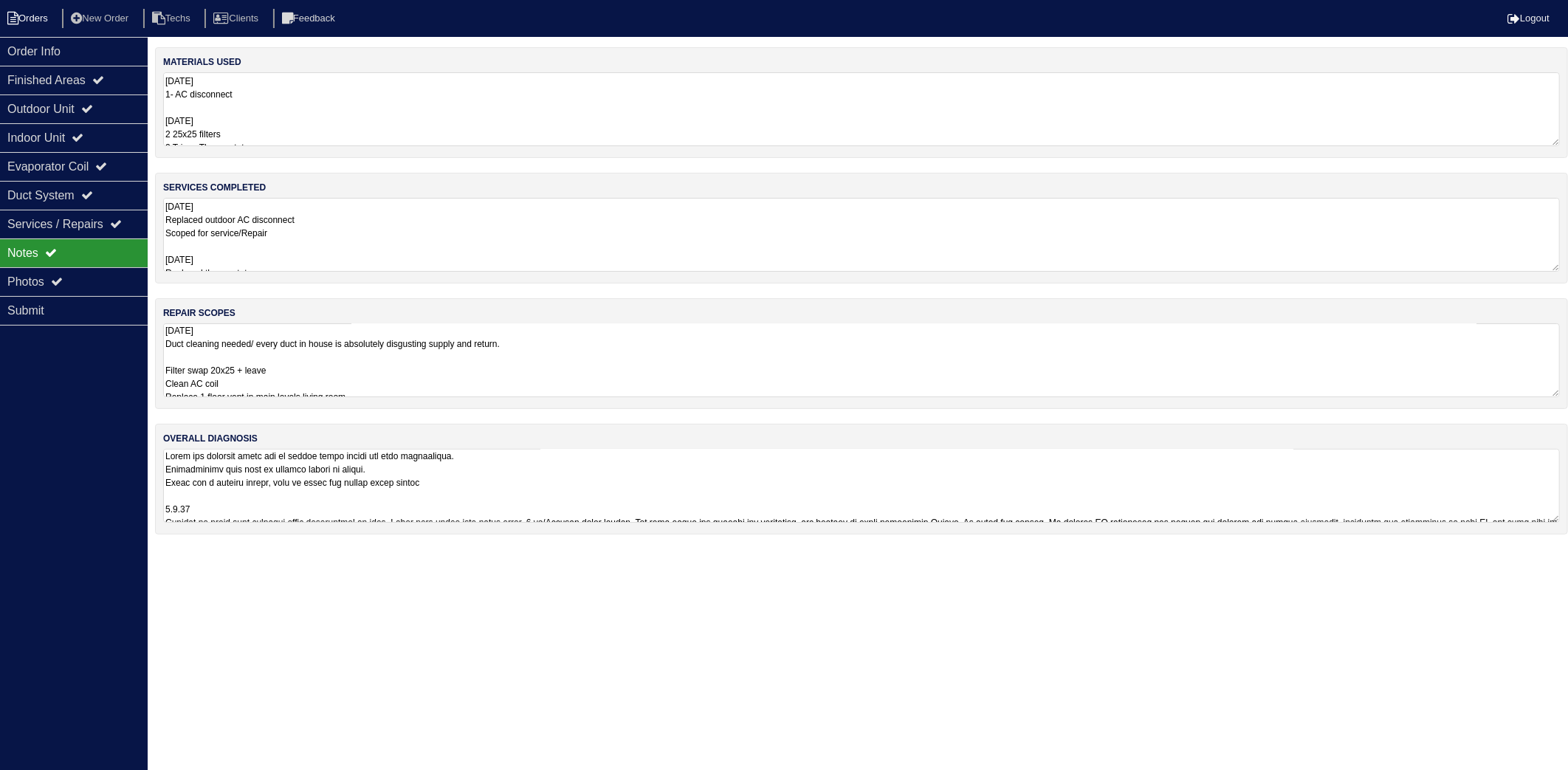
click at [40, 22] on li "Orders" at bounding box center [29, 19] width 60 height 20
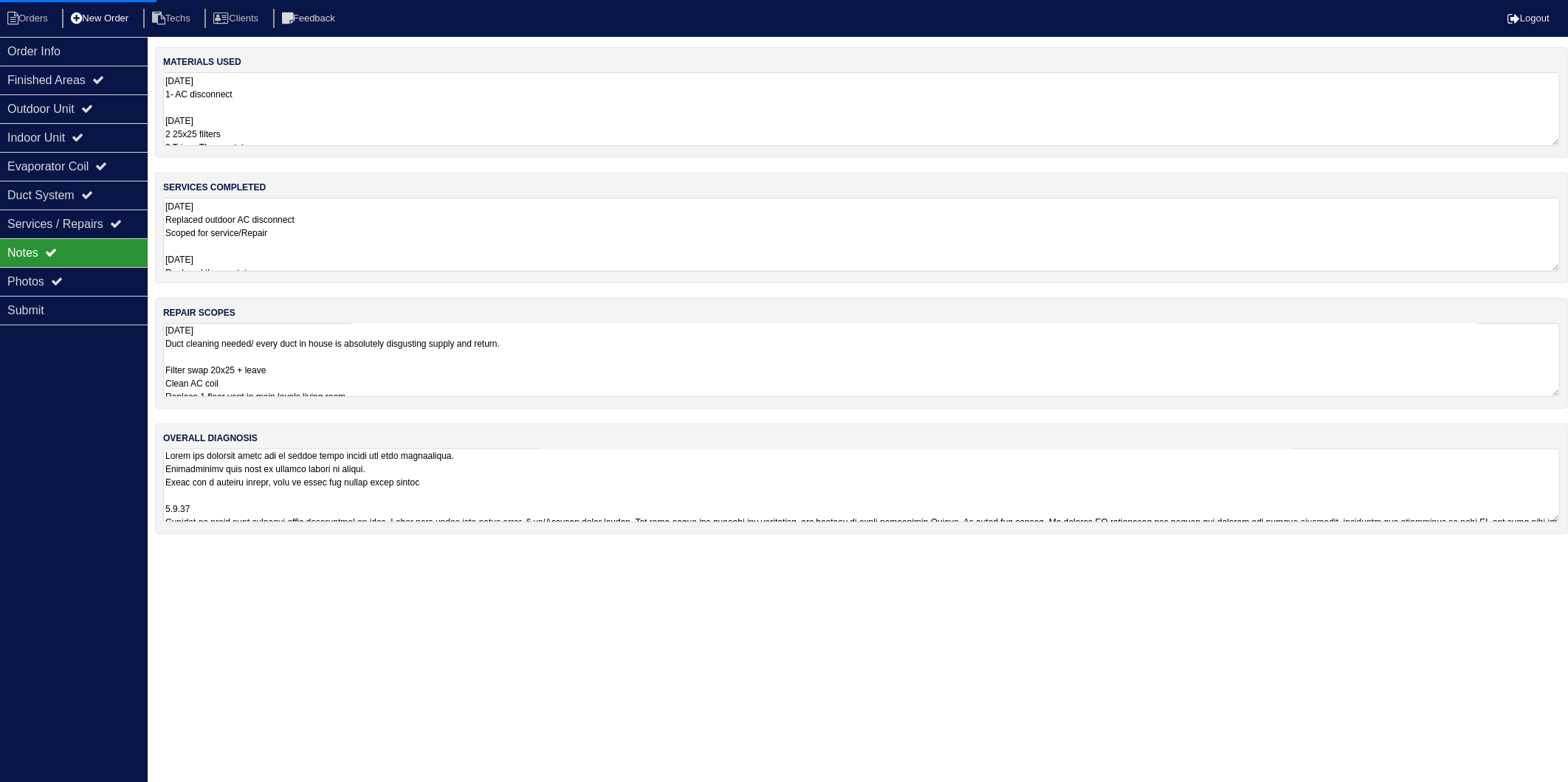
select select "15"
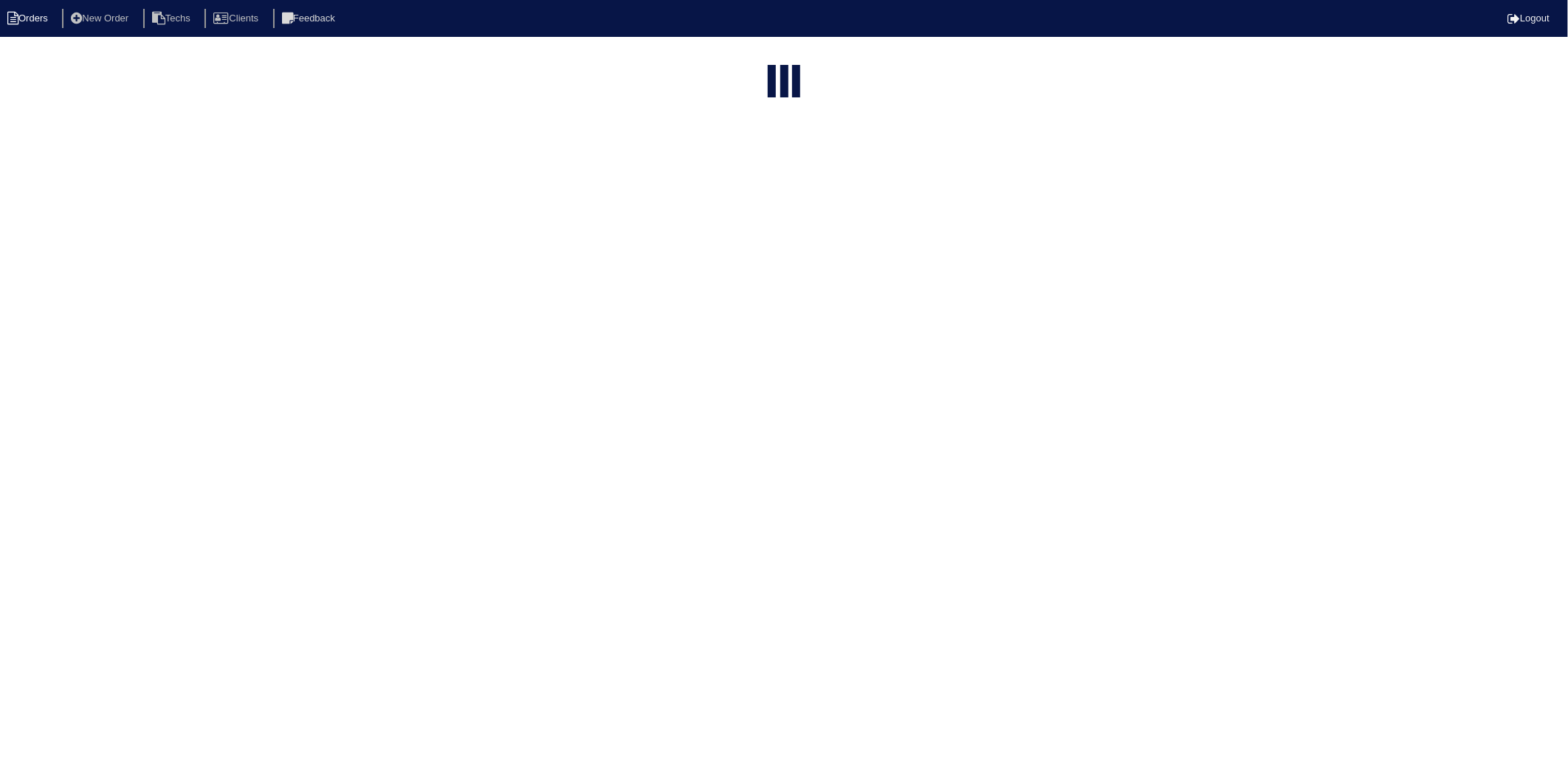
type input "2671"
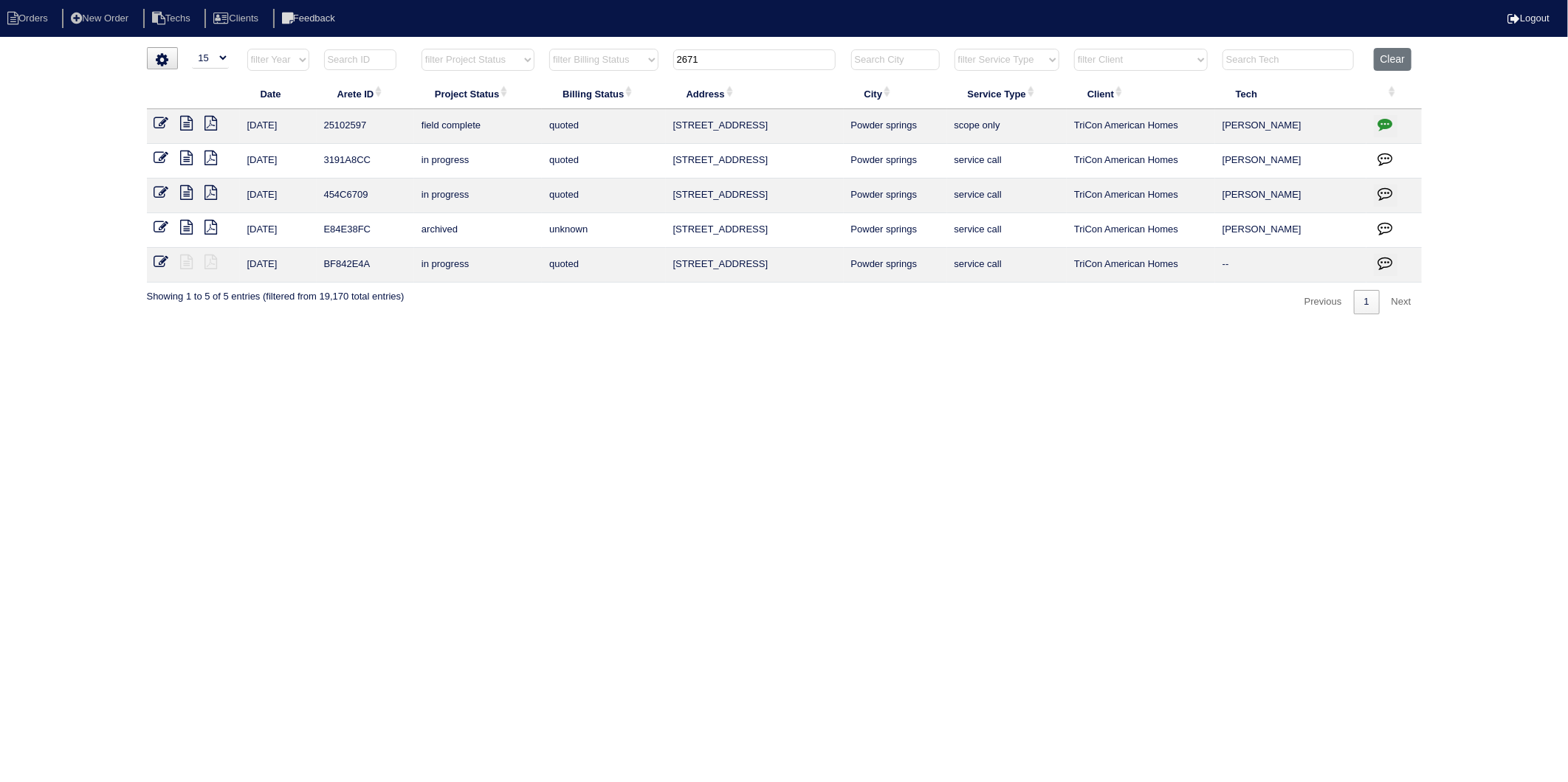
click at [158, 123] on icon at bounding box center [161, 123] width 15 height 15
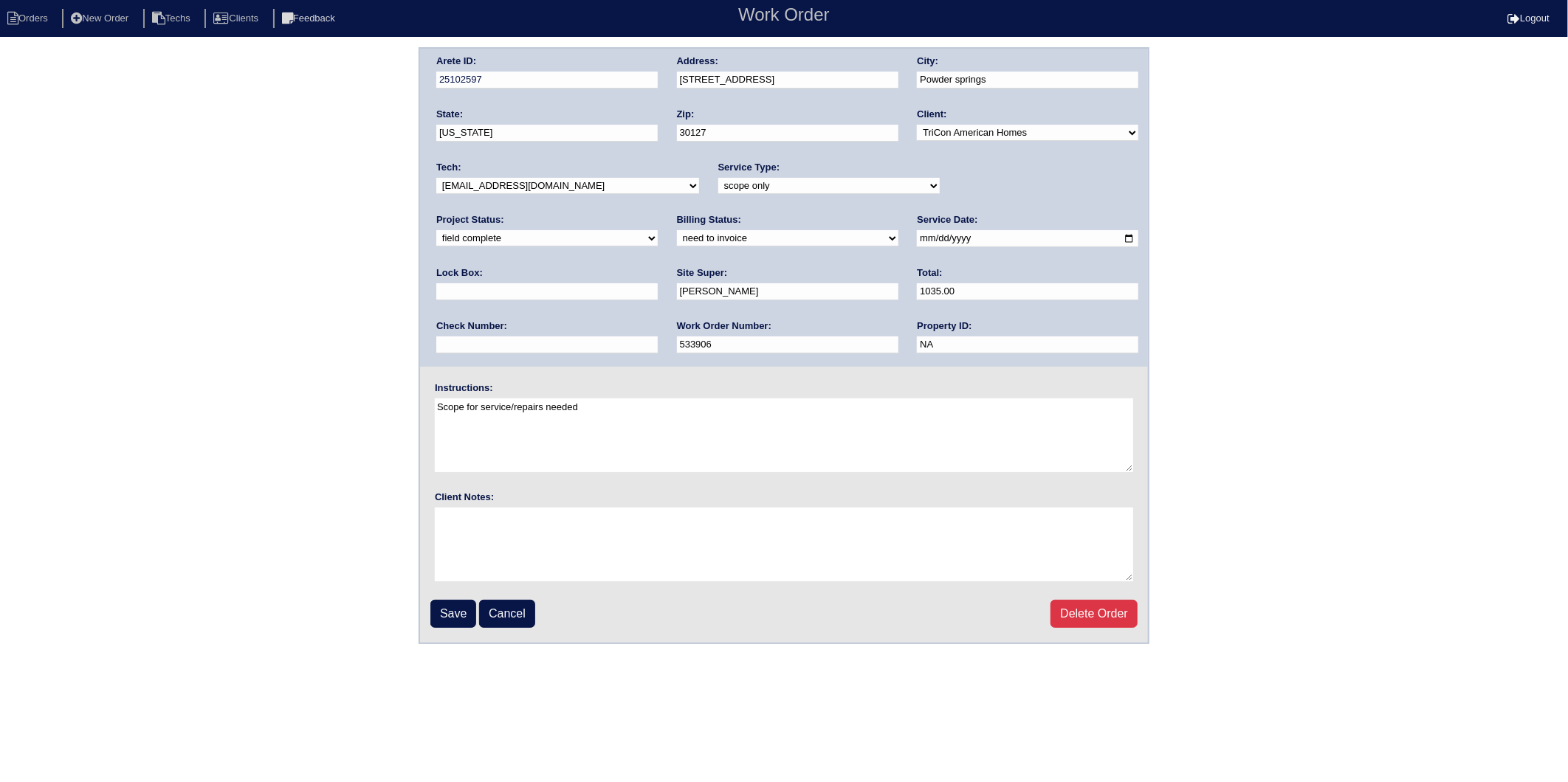
click at [677, 244] on select "need to quote quoted need to invoice invoiced paid warranty purchase order need…" at bounding box center [787, 238] width 222 height 17
select select "invoiced"
click at [677, 230] on select "need to quote quoted need to invoice invoiced paid warranty purchase order need…" at bounding box center [787, 238] width 222 height 17
click at [455, 611] on input "Save" at bounding box center [453, 614] width 46 height 28
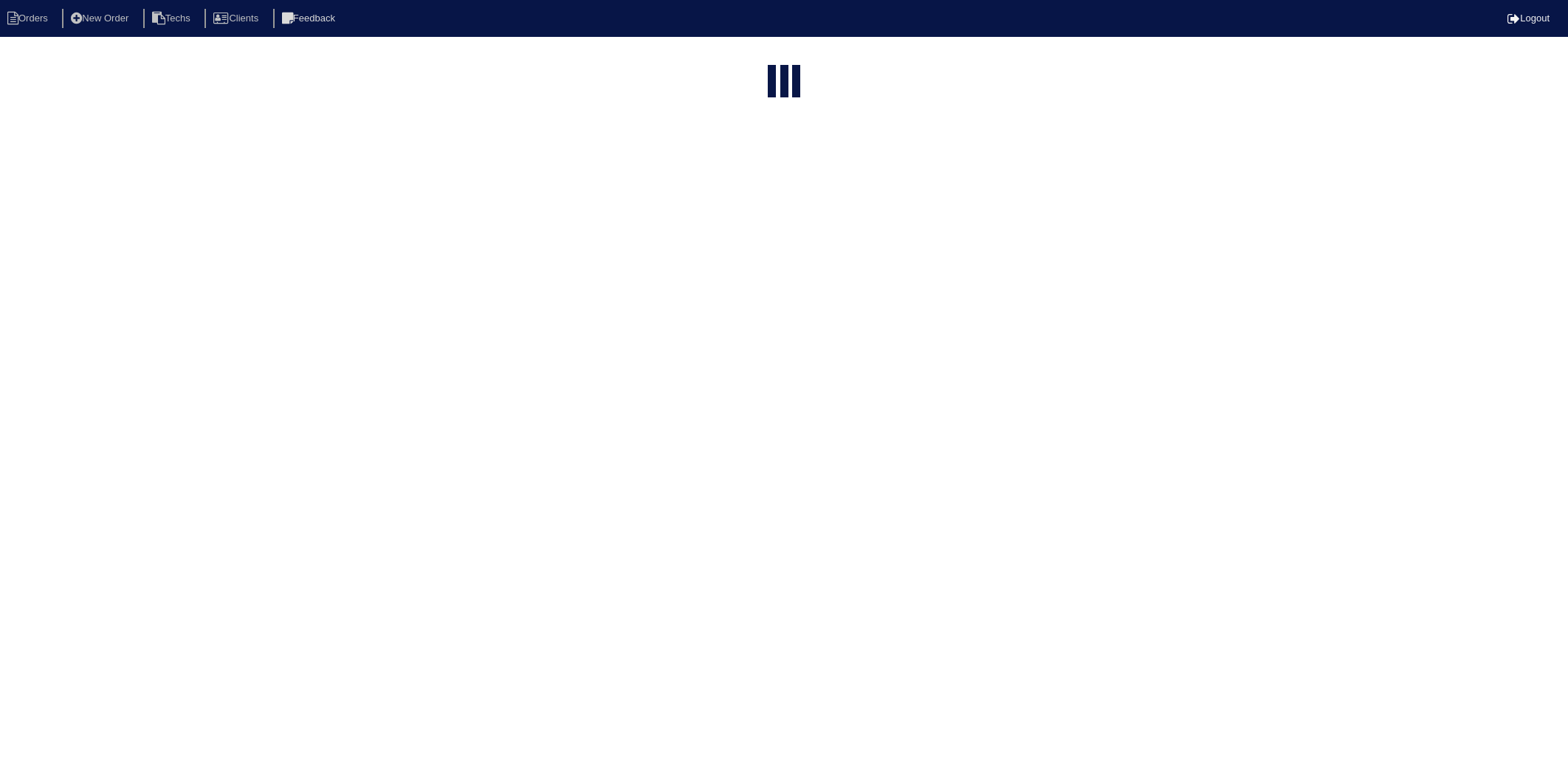
select select "15"
